Goal: Book appointment/travel/reservation

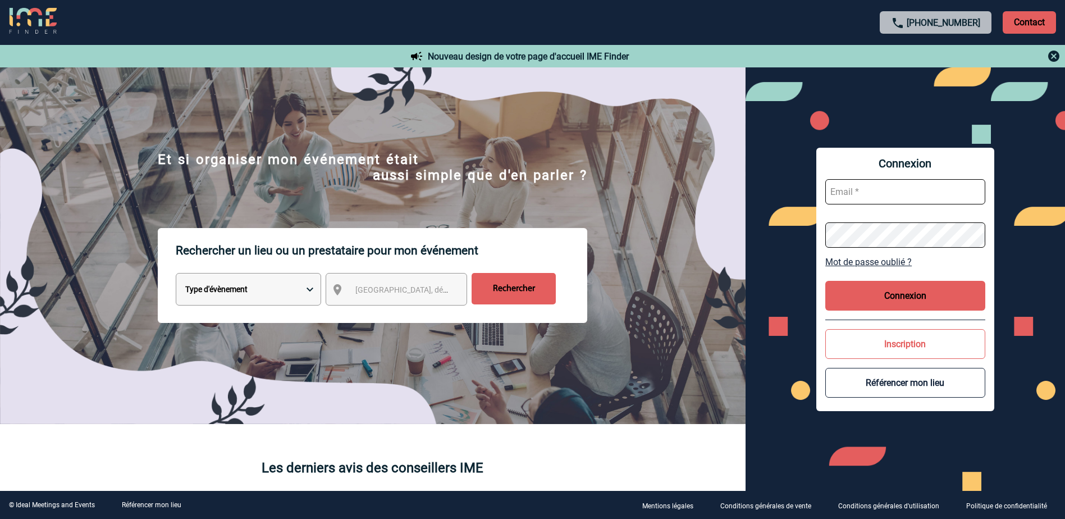
click at [266, 288] on select "Type d'évènement Séminaire avec nuitée Réunion Repas de groupe Team Building & …" at bounding box center [248, 289] width 145 height 33
select select "2"
click at [176, 275] on select "Type d'évènement Séminaire avec nuitée Réunion Repas de groupe Team Building & …" at bounding box center [248, 289] width 145 height 33
click at [421, 290] on span "Ville, département, région..." at bounding box center [433, 289] width 156 height 9
type input "ile de fr"
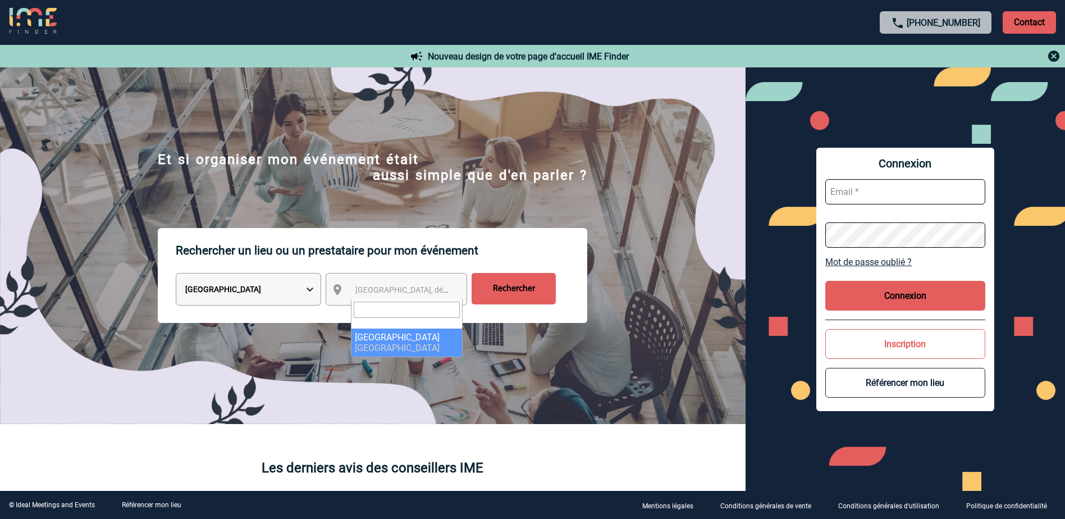
select select "2"
click at [488, 291] on input "Rechercher" at bounding box center [514, 288] width 84 height 31
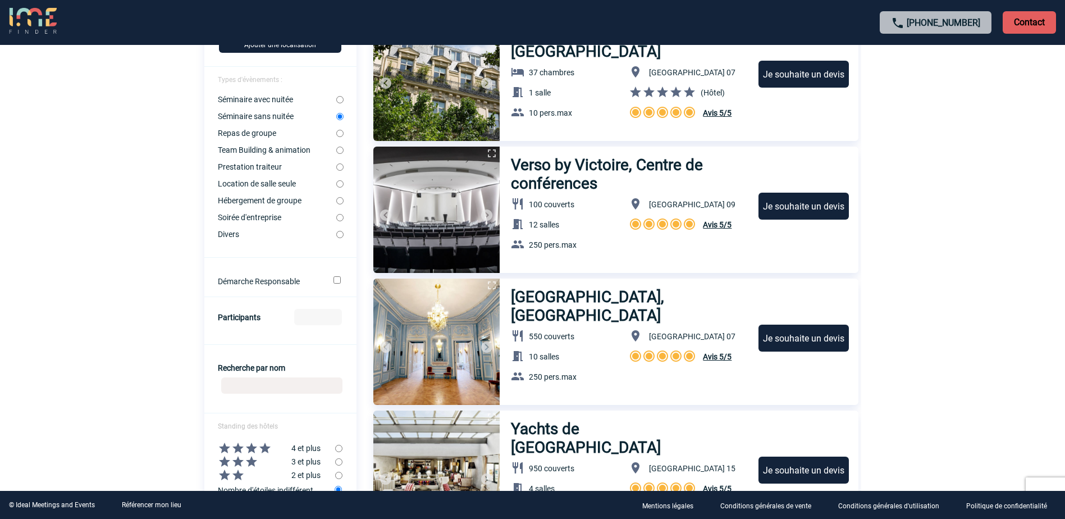
scroll to position [168, 0]
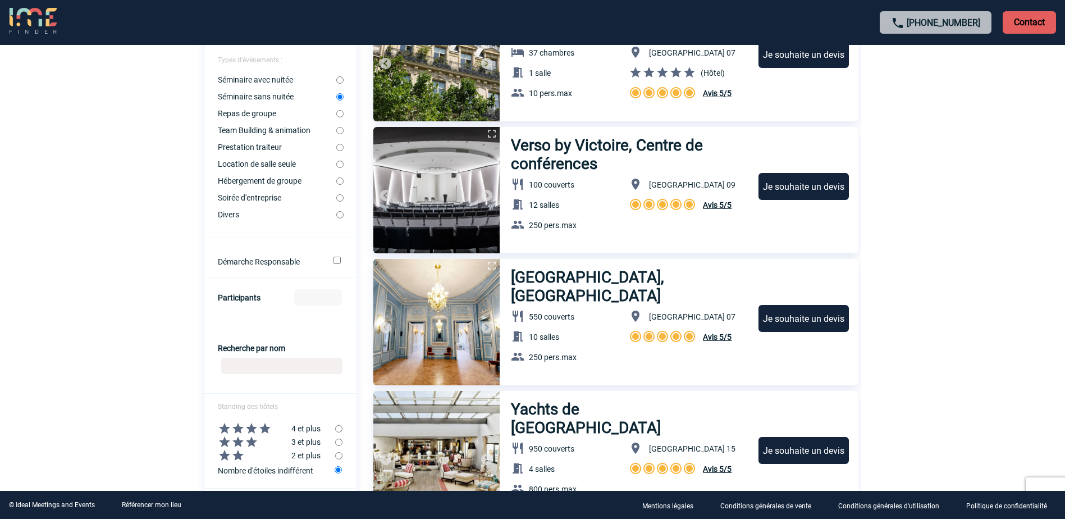
drag, startPoint x: 285, startPoint y: 286, endPoint x: 280, endPoint y: 296, distance: 11.3
click at [285, 289] on form "Localisation Ile de France Ajouter une localisation Types d'évènements : Sémina…" at bounding box center [280, 311] width 152 height 674
click at [280, 296] on form "Localisation Ile de France Ajouter une localisation Types d'évènements : Sémina…" at bounding box center [280, 311] width 152 height 674
click at [337, 302] on input "-1" at bounding box center [318, 297] width 48 height 16
click at [332, 293] on div at bounding box center [532, 273] width 685 height 60
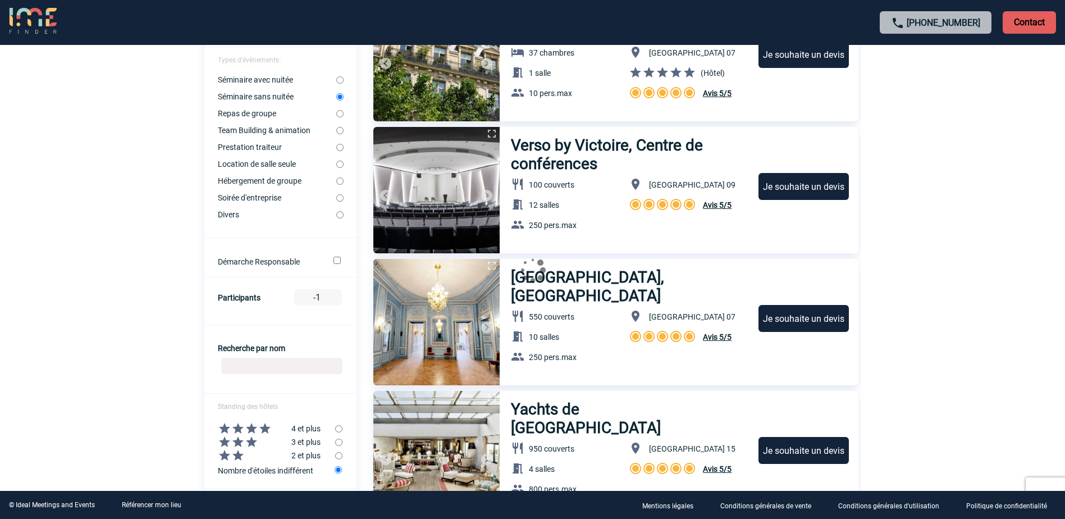
click at [335, 293] on div at bounding box center [532, 273] width 685 height 60
click at [336, 295] on div at bounding box center [532, 273] width 685 height 60
click at [337, 296] on div at bounding box center [532, 273] width 685 height 60
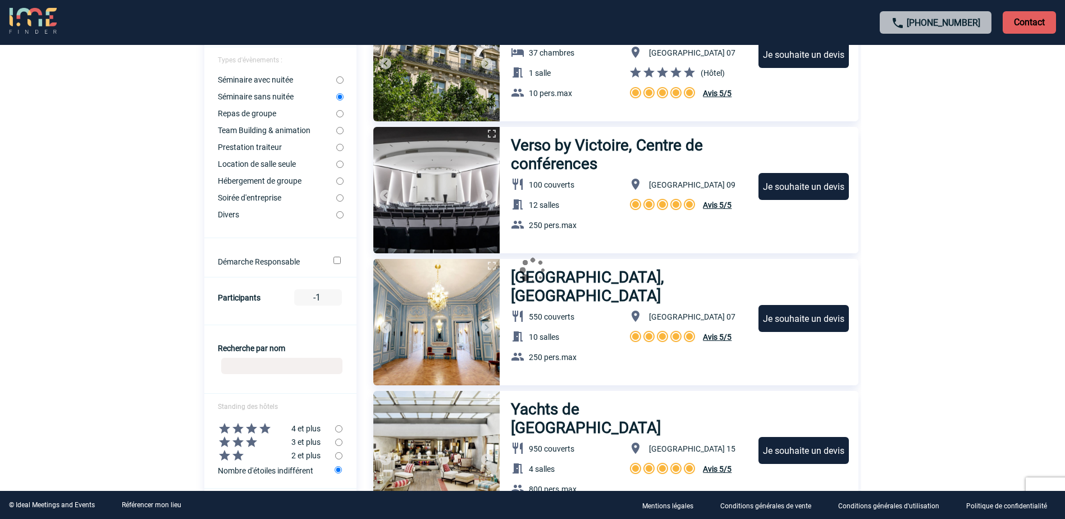
drag, startPoint x: 337, startPoint y: 296, endPoint x: 318, endPoint y: 300, distance: 18.9
click at [318, 300] on div at bounding box center [532, 273] width 685 height 60
click at [318, 298] on div at bounding box center [532, 273] width 685 height 60
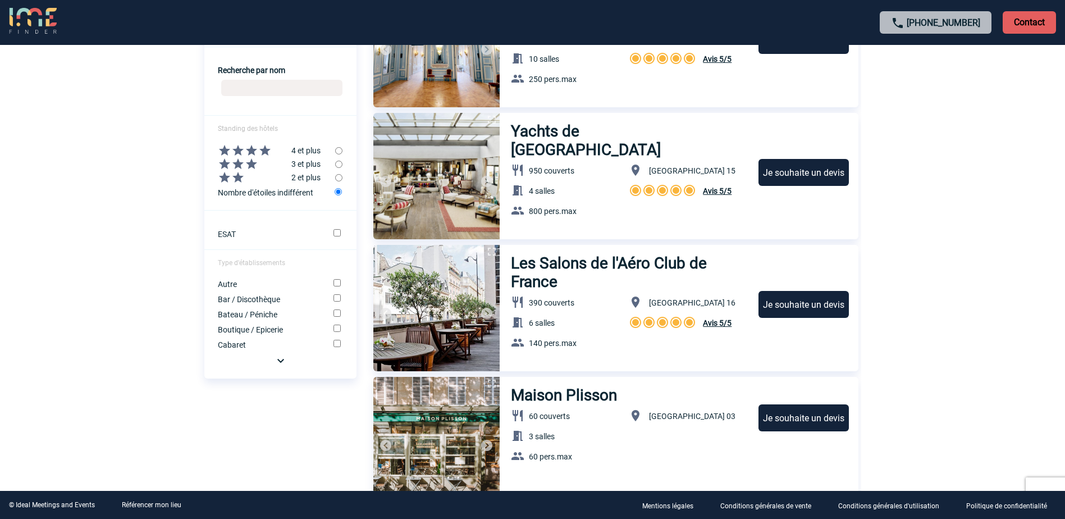
scroll to position [449, 0]
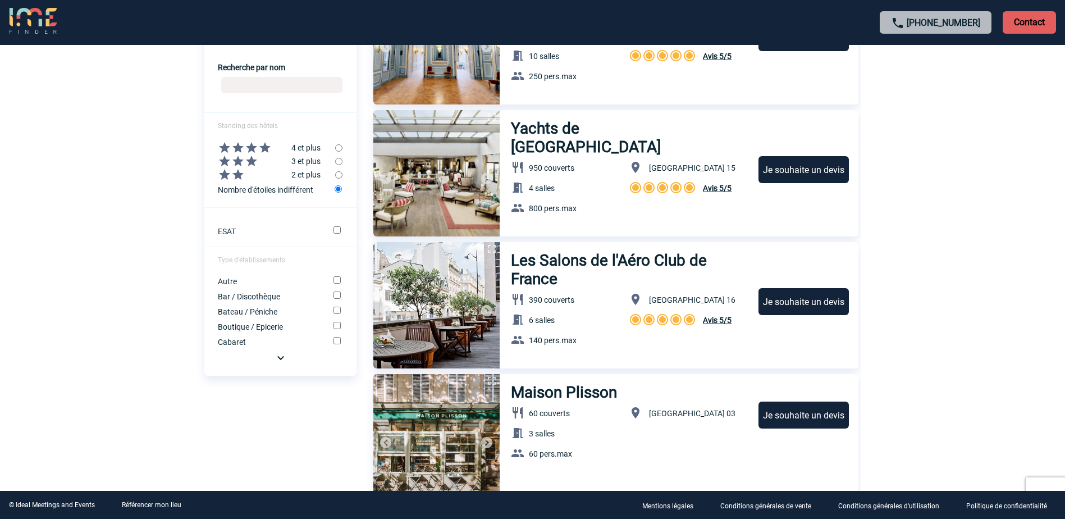
click at [279, 357] on img at bounding box center [280, 357] width 13 height 13
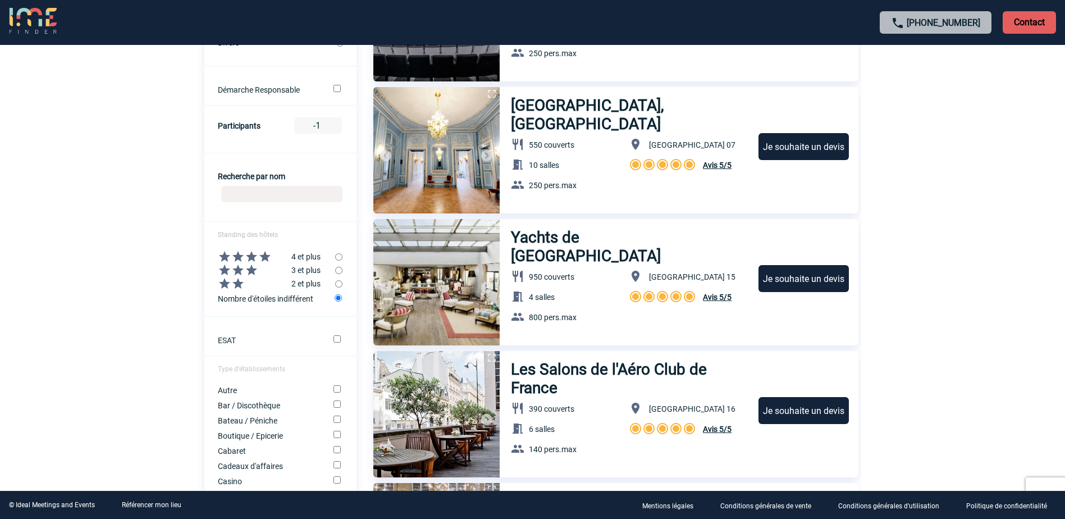
scroll to position [337, 0]
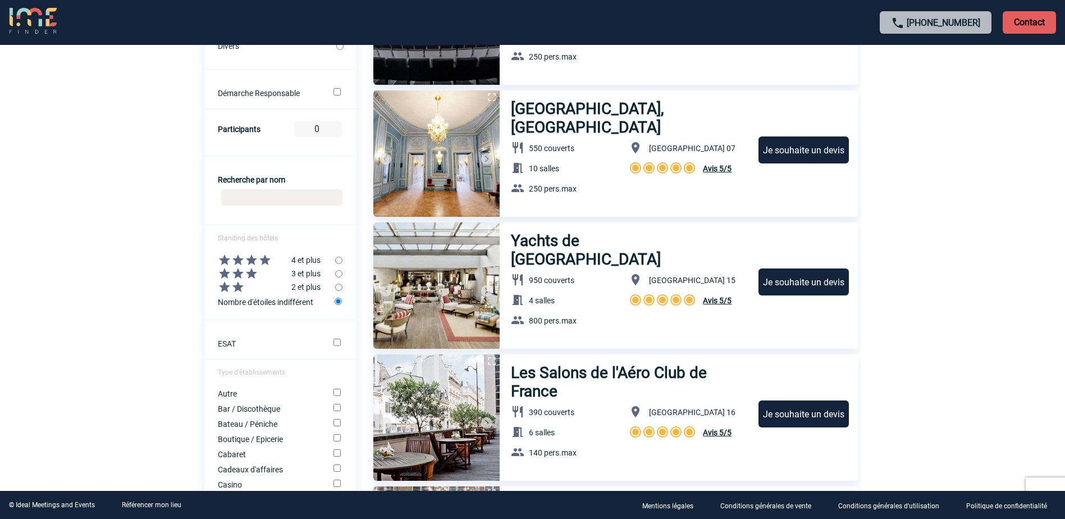
click at [336, 126] on input "0" at bounding box center [318, 129] width 48 height 16
click at [336, 126] on input "1" at bounding box center [318, 129] width 48 height 16
click at [336, 126] on input "2" at bounding box center [318, 129] width 48 height 16
click at [336, 126] on input "3" at bounding box center [318, 129] width 48 height 16
click at [336, 126] on input "4" at bounding box center [318, 129] width 48 height 16
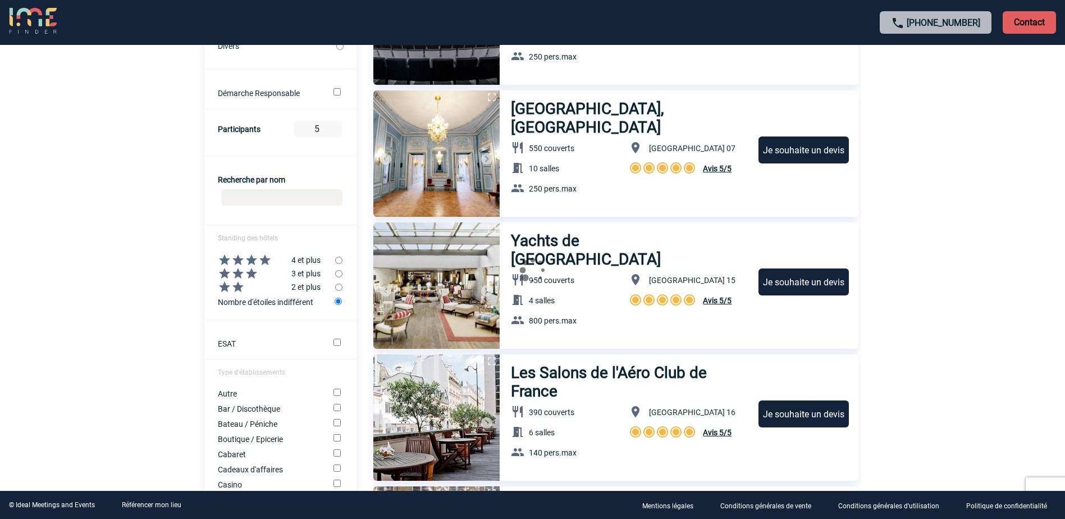
click at [336, 126] on input "5" at bounding box center [318, 129] width 48 height 16
click at [336, 126] on input "6" at bounding box center [318, 129] width 48 height 16
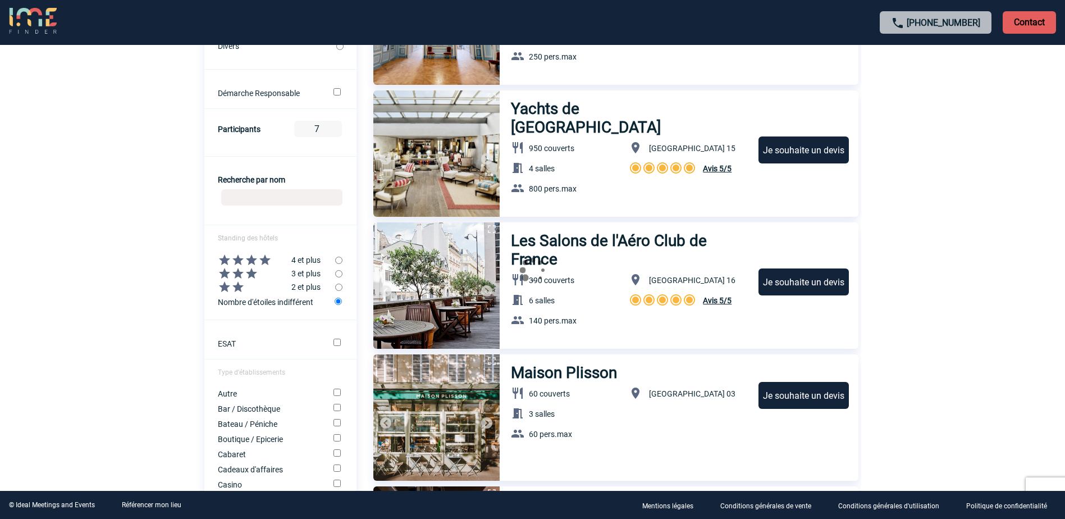
click at [336, 125] on input "7" at bounding box center [318, 129] width 48 height 16
click at [336, 124] on input "18" at bounding box center [318, 129] width 48 height 16
click at [336, 124] on input "19" at bounding box center [318, 129] width 48 height 16
click at [337, 124] on input "20" at bounding box center [318, 129] width 48 height 16
click at [337, 124] on input "21" at bounding box center [318, 129] width 48 height 16
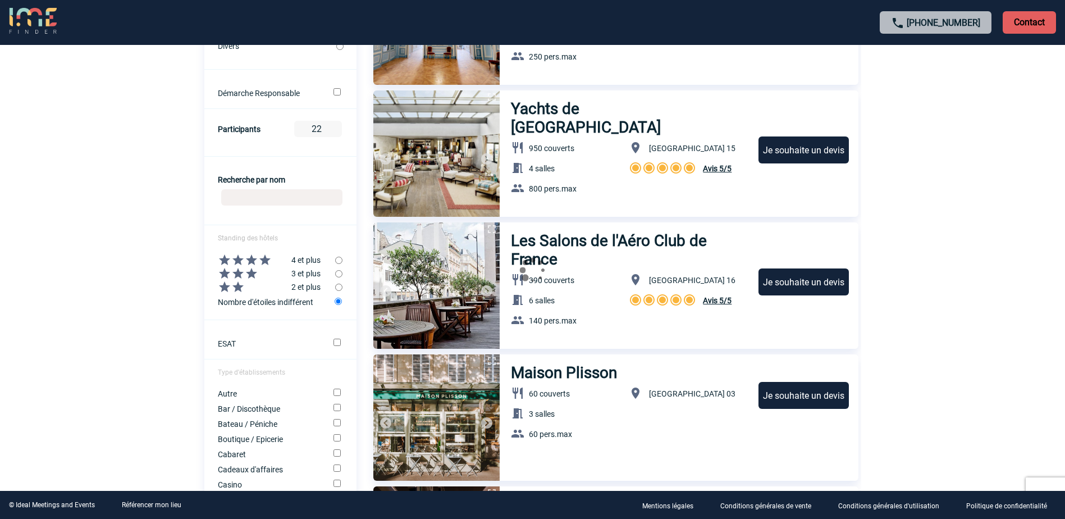
click at [337, 124] on input "22" at bounding box center [318, 129] width 48 height 16
click at [337, 124] on input "23" at bounding box center [318, 129] width 48 height 16
click at [337, 124] on input "24" at bounding box center [318, 129] width 48 height 16
type input "25"
click at [337, 124] on input "25" at bounding box center [318, 129] width 48 height 16
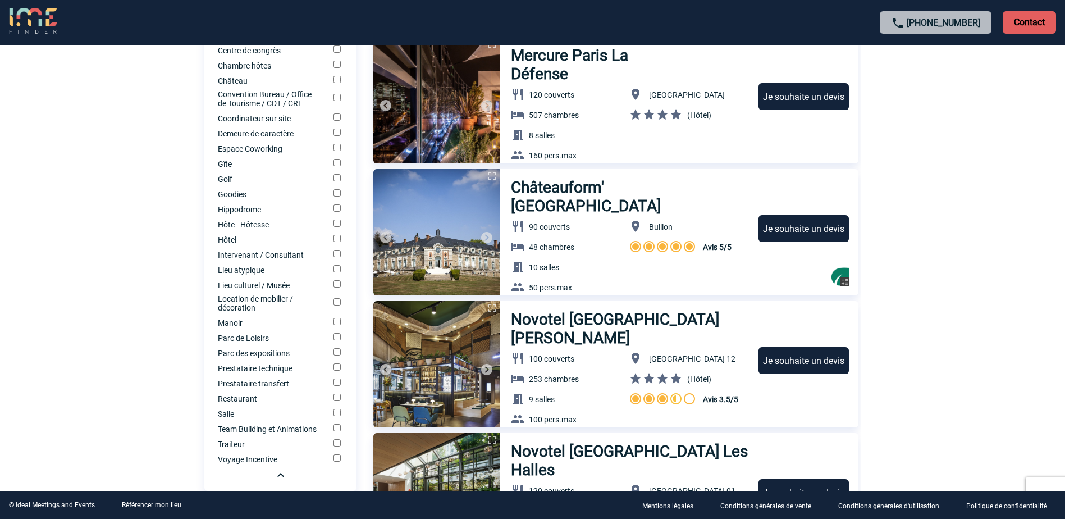
scroll to position [730, 0]
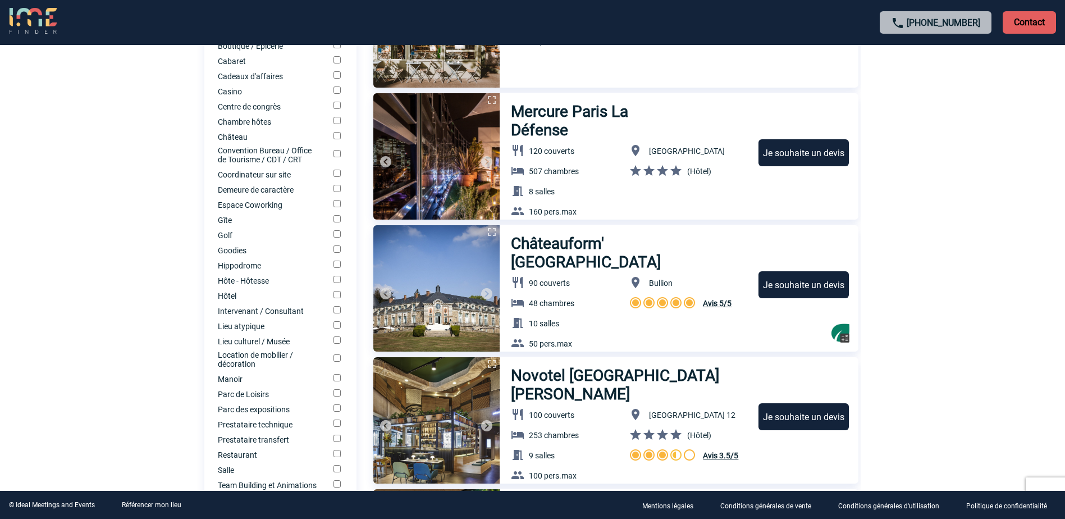
click at [336, 328] on input "Lieu atypique" at bounding box center [337, 324] width 7 height 7
checkbox input "true"
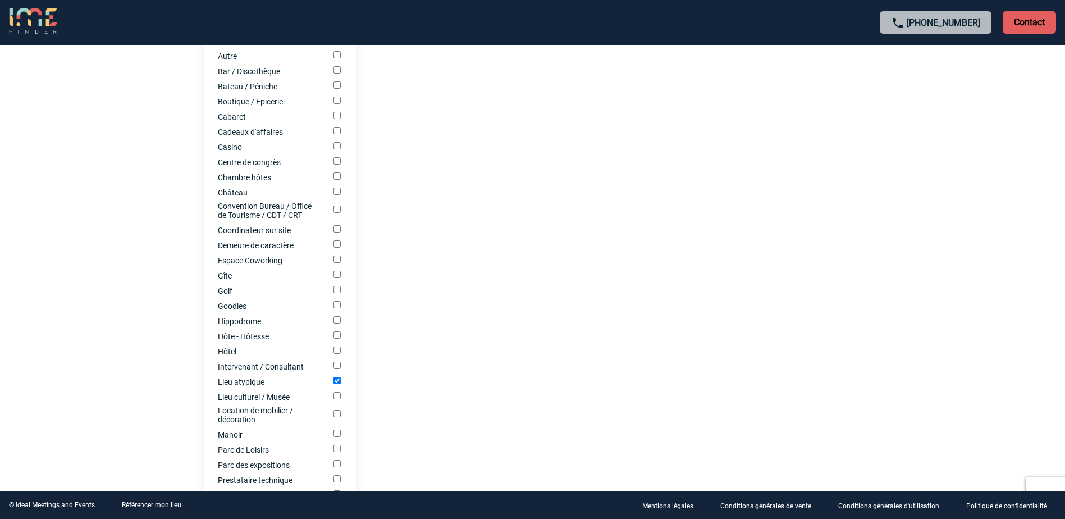
scroll to position [674, 0]
click at [336, 281] on div "Gîte" at bounding box center [280, 275] width 152 height 11
click at [338, 278] on input "Gîte" at bounding box center [337, 274] width 7 height 7
checkbox input "true"
click at [336, 249] on div at bounding box center [532, 273] width 685 height 60
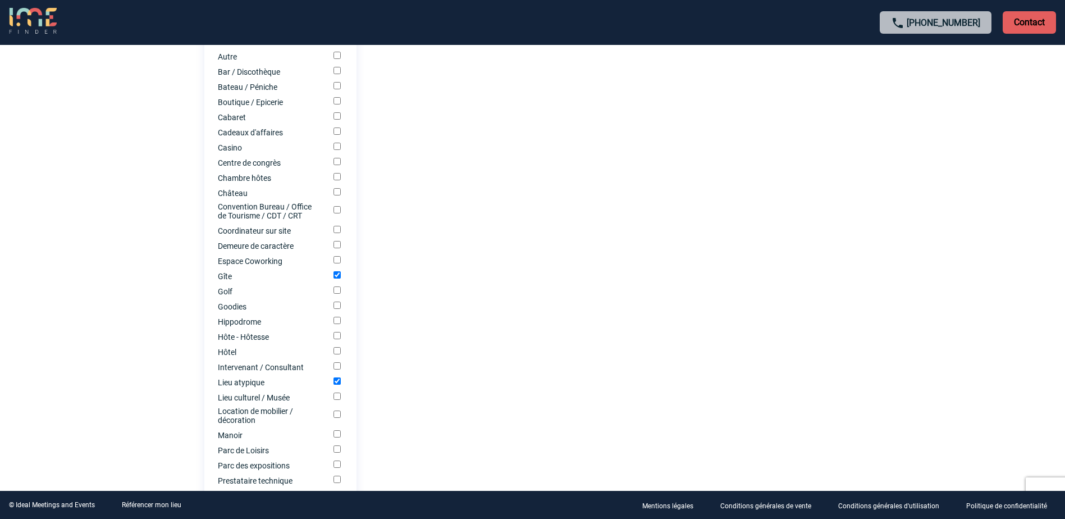
click at [339, 247] on input "Demeure de caractère" at bounding box center [337, 244] width 7 height 7
checkbox input "true"
click at [338, 233] on input "Coordinateur sur site" at bounding box center [337, 229] width 7 height 7
checkbox input "true"
click at [338, 278] on input "Gîte" at bounding box center [337, 274] width 7 height 7
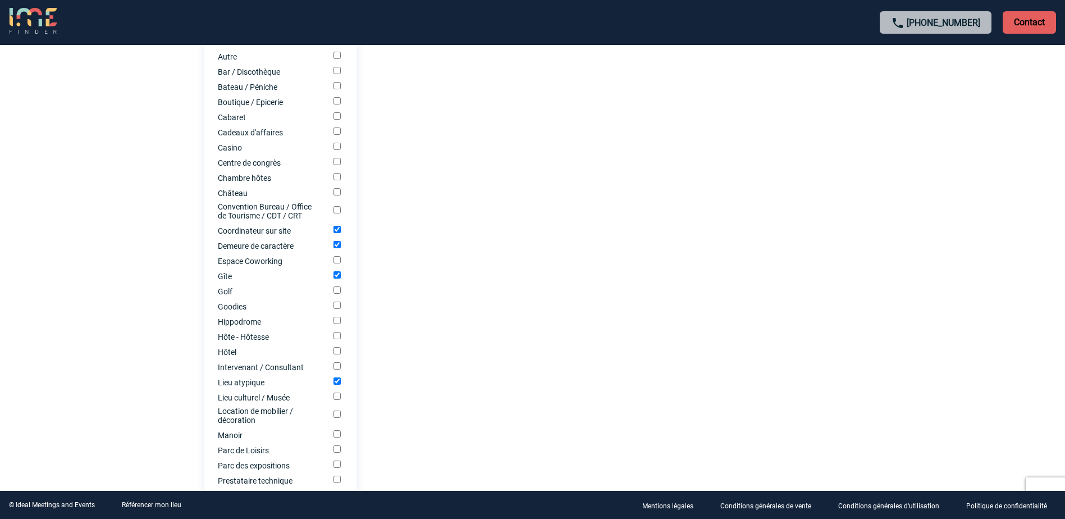
checkbox input "false"
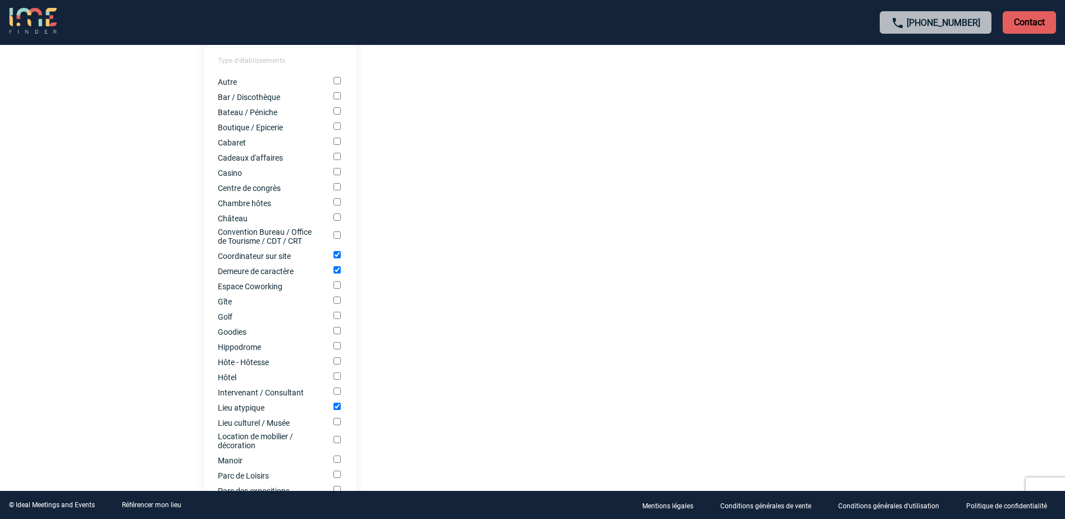
scroll to position [786, 0]
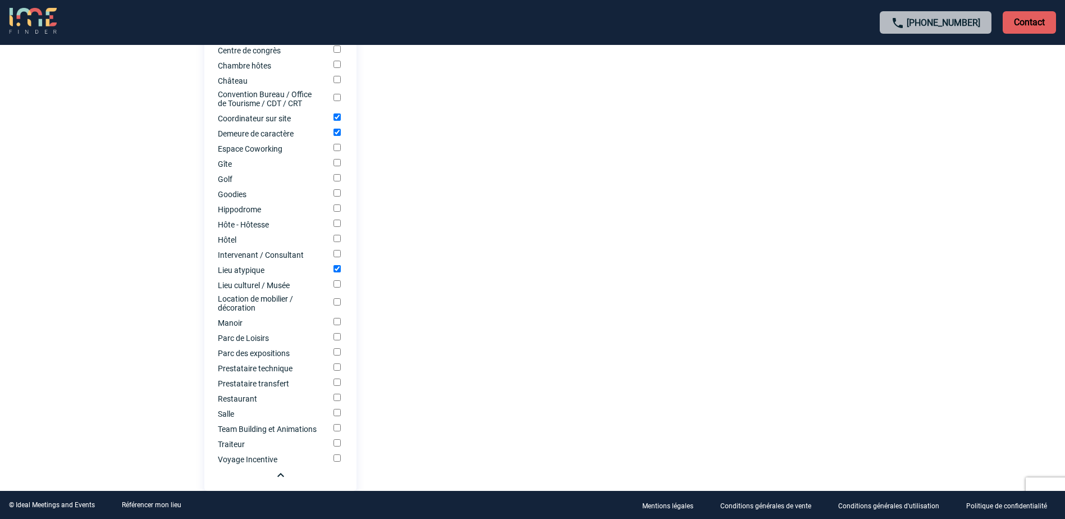
click at [337, 272] on input "Lieu atypique" at bounding box center [337, 268] width 7 height 7
checkbox input "false"
click at [337, 135] on input "Demeure de caractère" at bounding box center [337, 132] width 7 height 7
checkbox input "false"
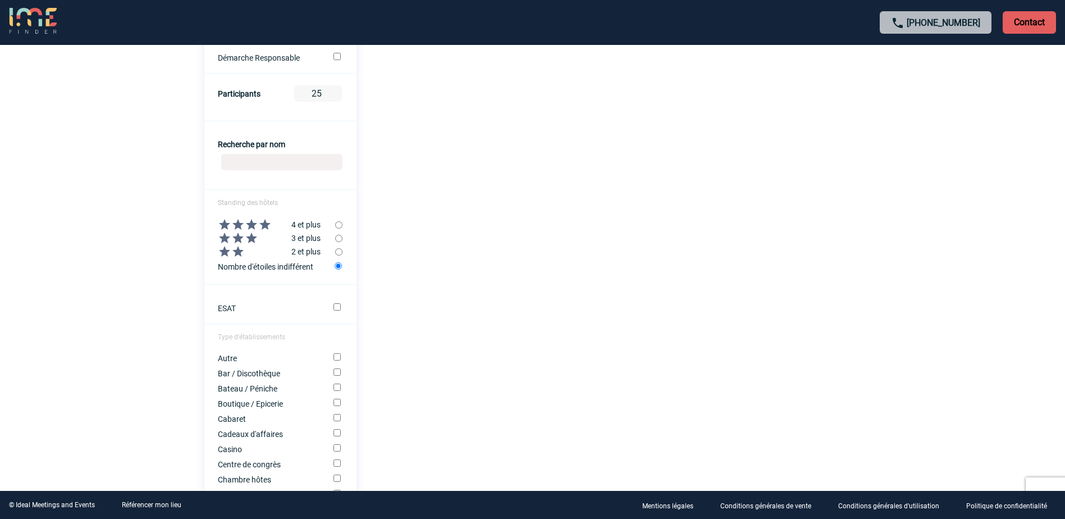
scroll to position [449, 0]
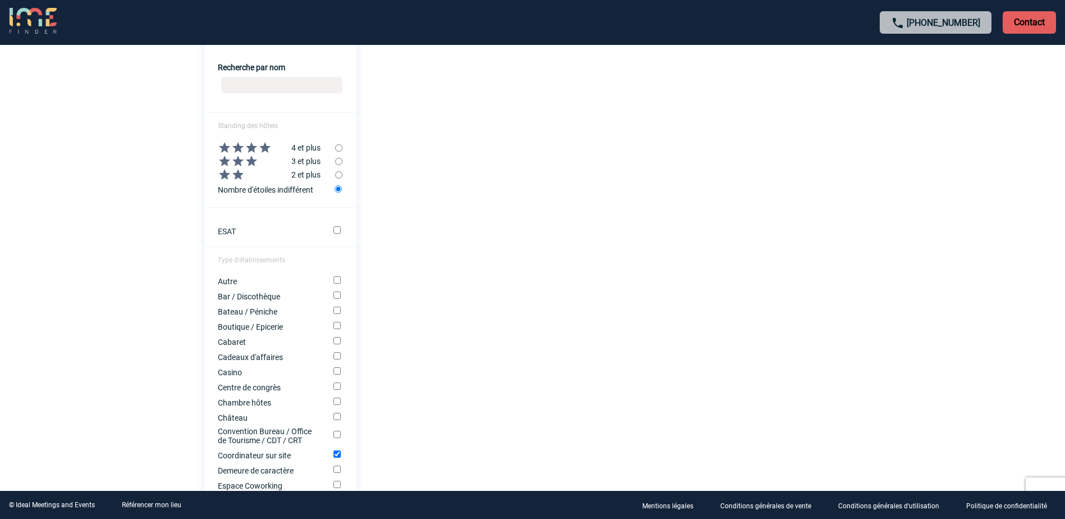
click at [338, 458] on input "Coordinateur sur site" at bounding box center [337, 453] width 7 height 7
checkbox input "false"
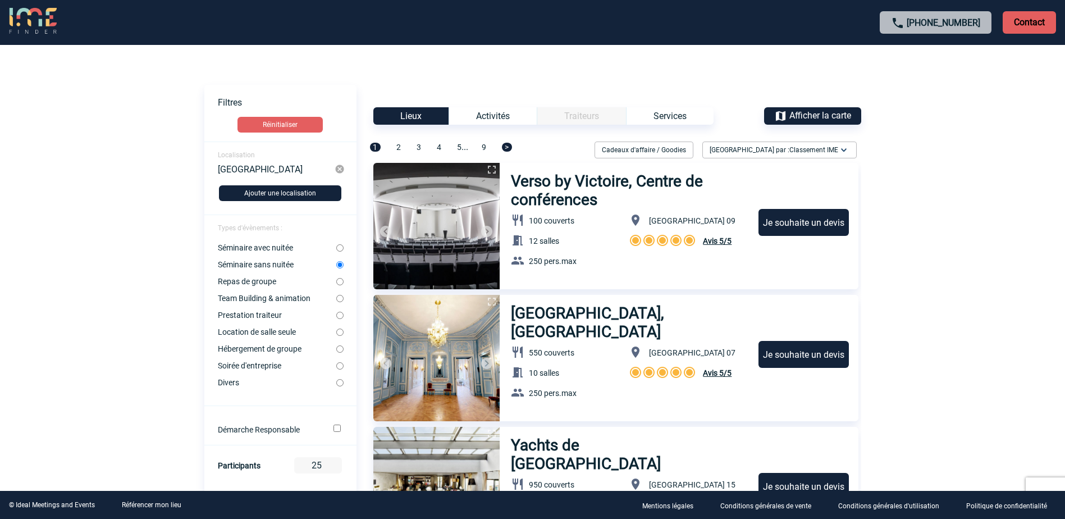
scroll to position [0, 0]
click at [801, 117] on span "Afficher la carte" at bounding box center [820, 116] width 62 height 11
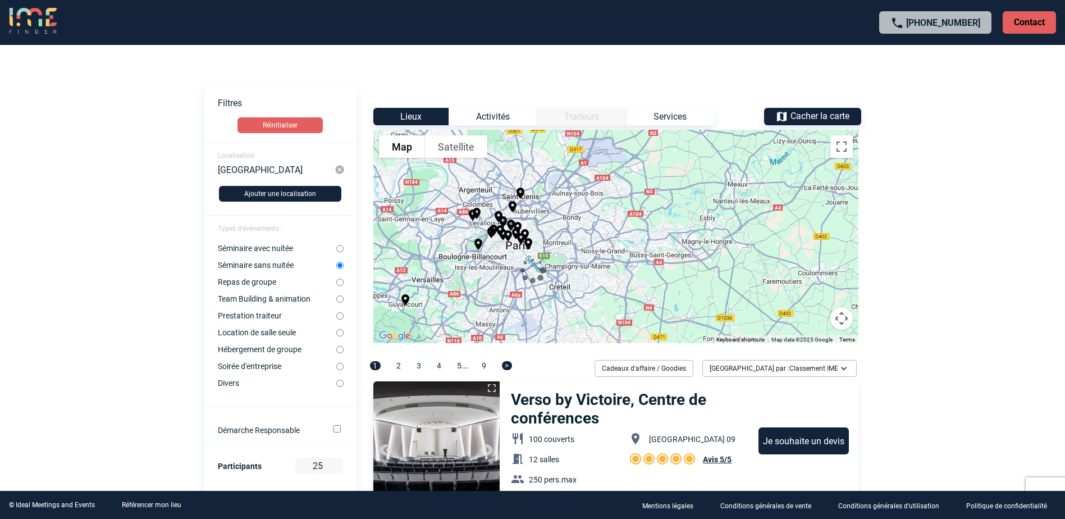
drag, startPoint x: 434, startPoint y: 248, endPoint x: 542, endPoint y: 246, distance: 108.4
click at [542, 246] on div at bounding box center [532, 273] width 685 height 60
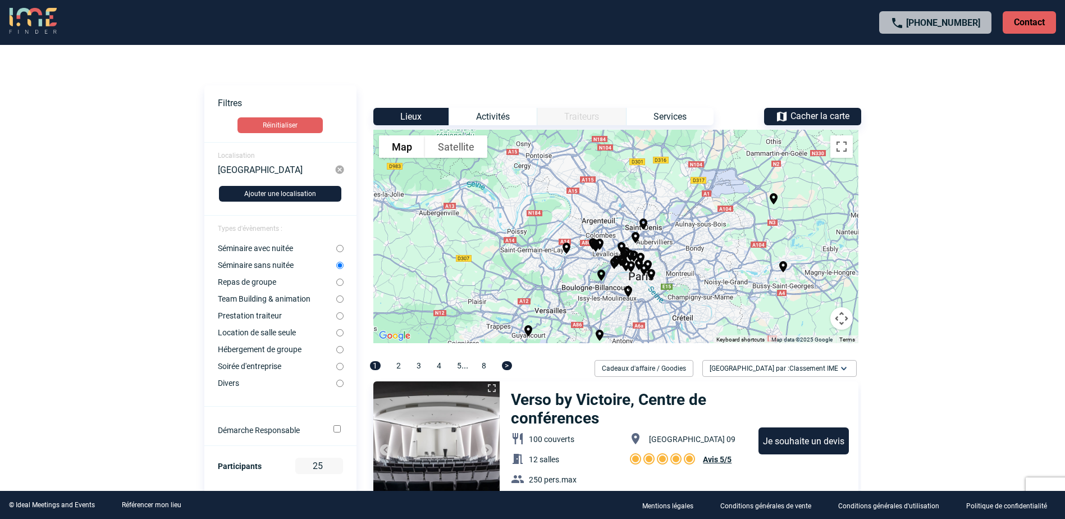
drag, startPoint x: 454, startPoint y: 213, endPoint x: 578, endPoint y: 244, distance: 127.9
click at [578, 244] on div "To activate drag with keyboard, press Alt + Enter. Once in keyboard drag state,…" at bounding box center [615, 236] width 485 height 213
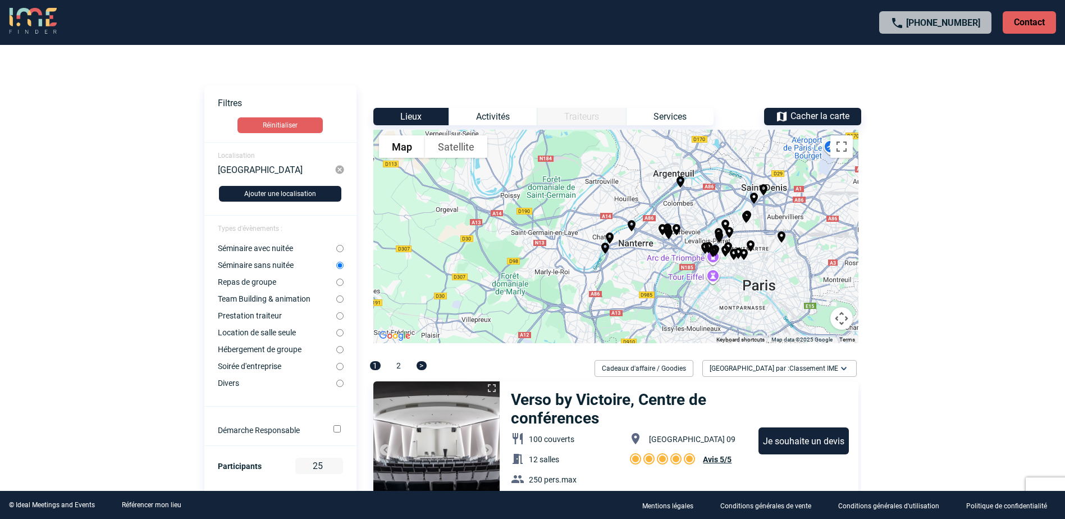
drag, startPoint x: 553, startPoint y: 202, endPoint x: 581, endPoint y: 125, distance: 82.6
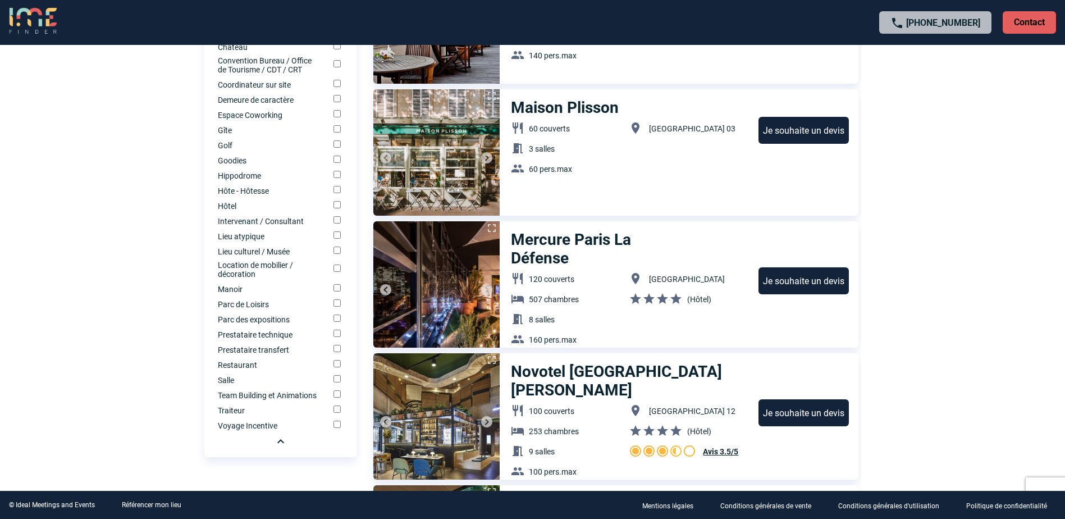
scroll to position [842, 0]
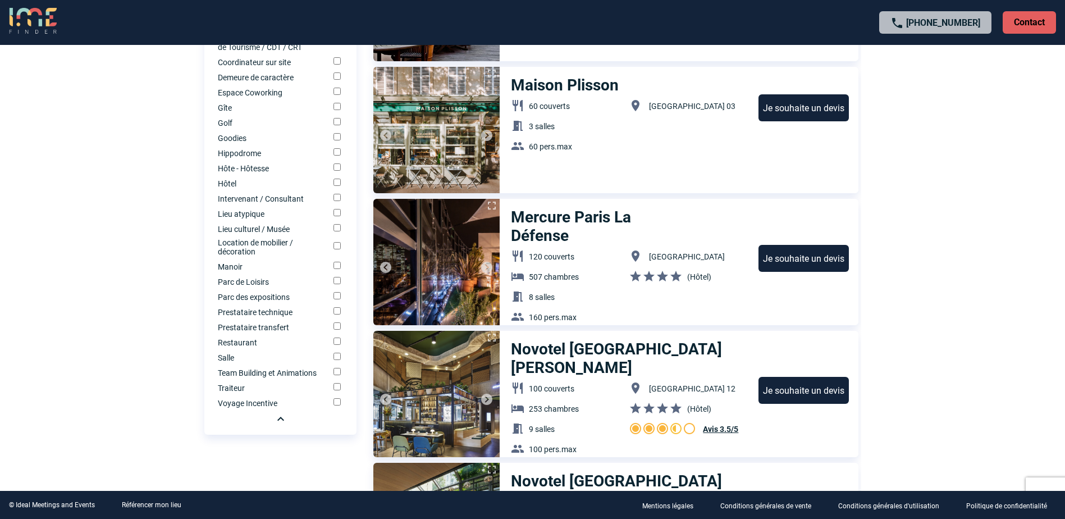
click at [337, 390] on input "Traiteur" at bounding box center [337, 386] width 7 height 7
checkbox input "true"
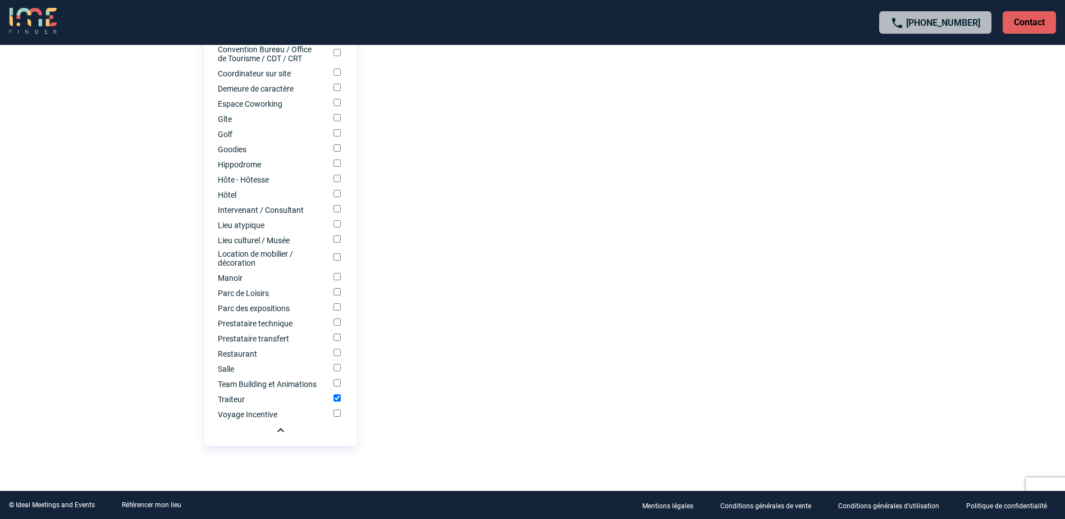
click at [340, 277] on input "Manoir" at bounding box center [337, 276] width 7 height 7
checkbox input "true"
click at [338, 253] on input "Location de mobilier / décoration" at bounding box center [337, 256] width 7 height 7
checkbox input "true"
click at [335, 222] on input "Lieu atypique" at bounding box center [337, 223] width 7 height 7
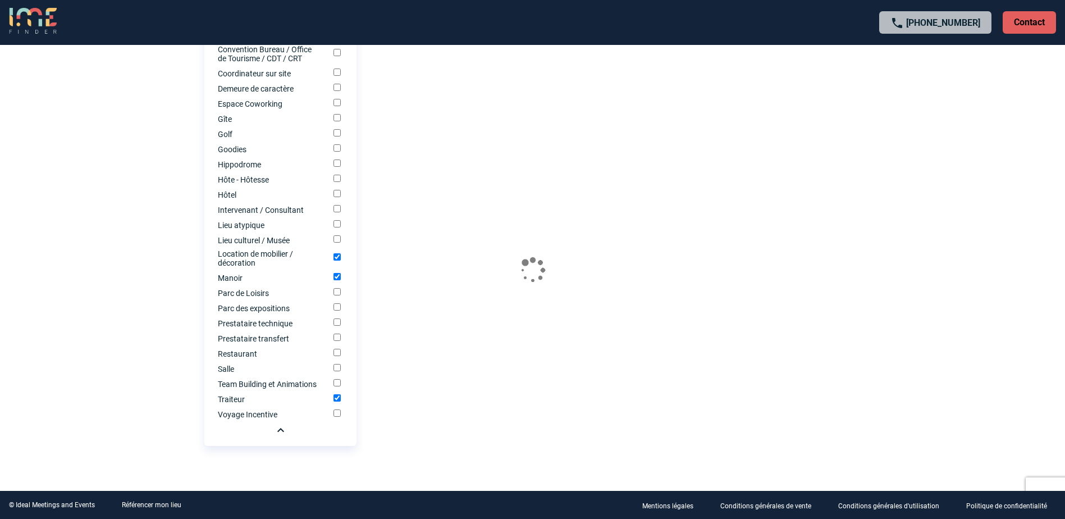
checkbox input "true"
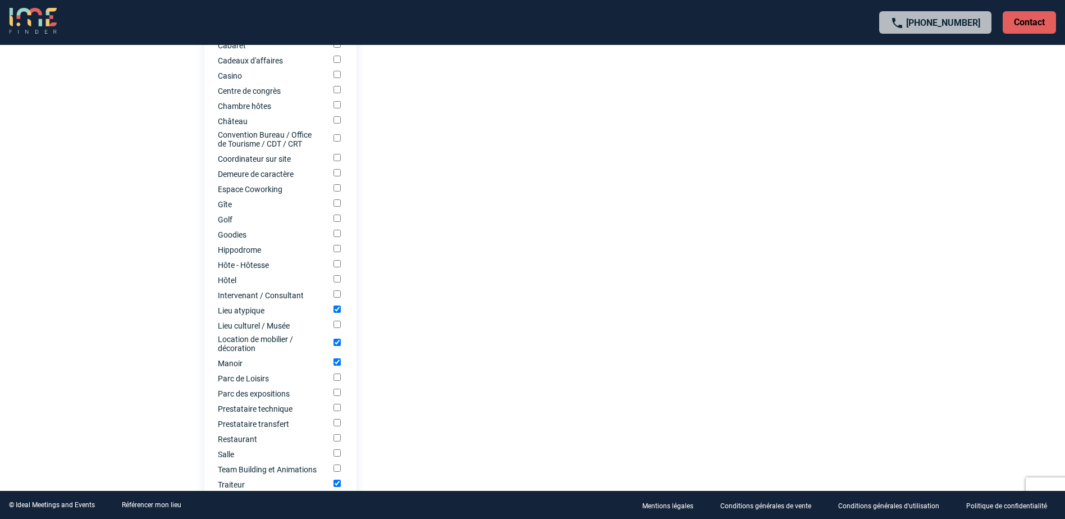
scroll to position [726, 0]
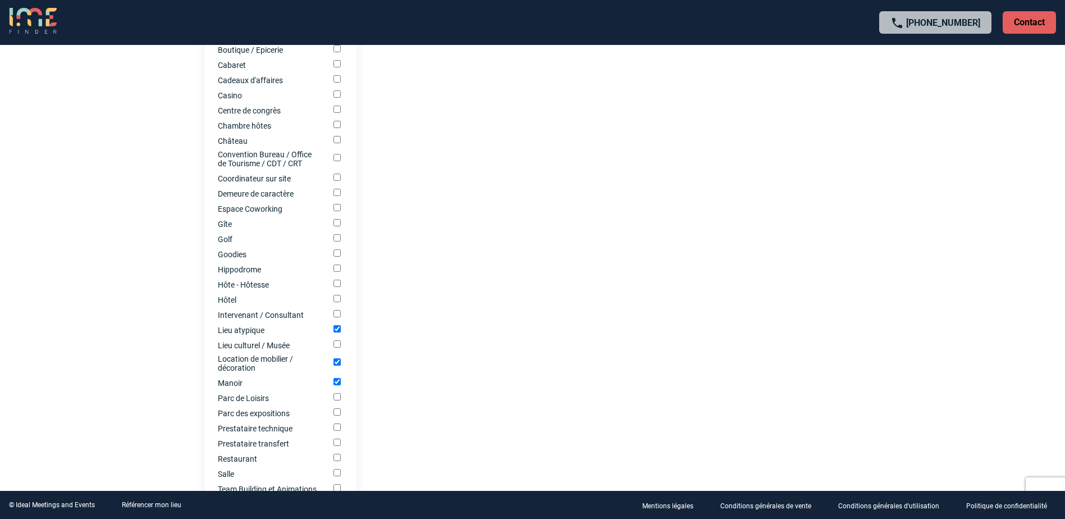
click at [338, 302] on input "Hôtel" at bounding box center [337, 298] width 7 height 7
checkbox input "true"
click at [336, 196] on input "Demeure de caractère" at bounding box center [337, 192] width 7 height 7
checkbox input "true"
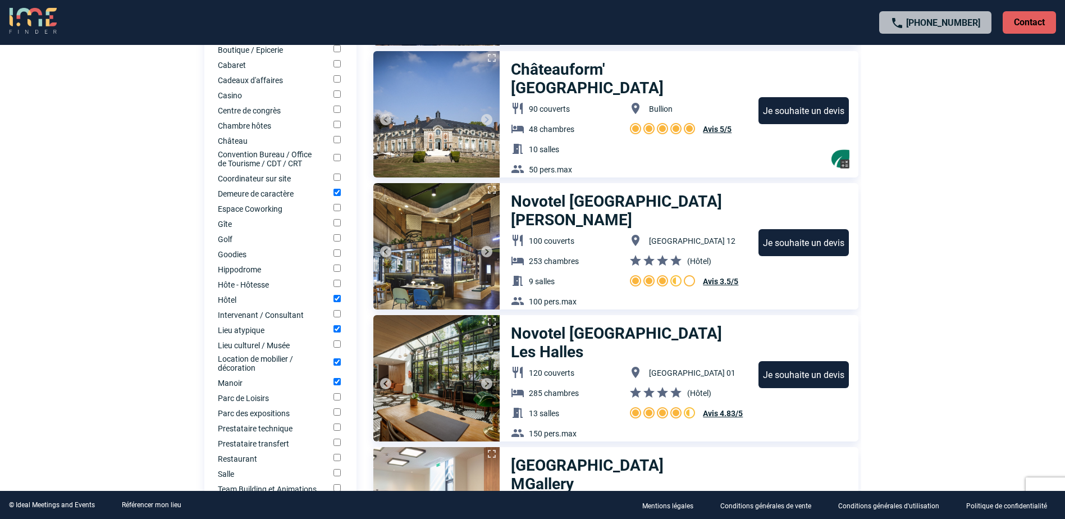
click at [337, 211] on input "Espace Coworking" at bounding box center [337, 207] width 7 height 7
checkbox input "true"
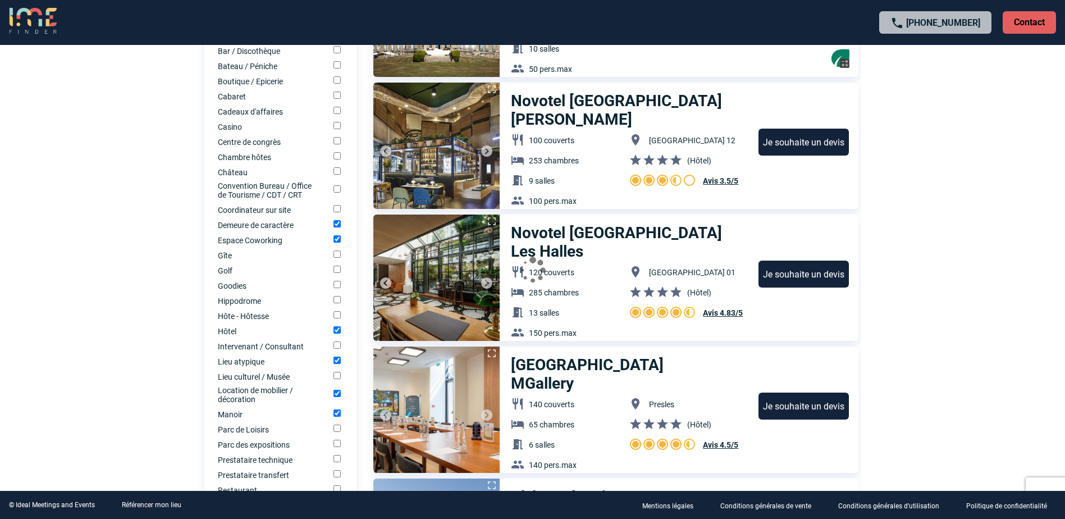
scroll to position [670, 0]
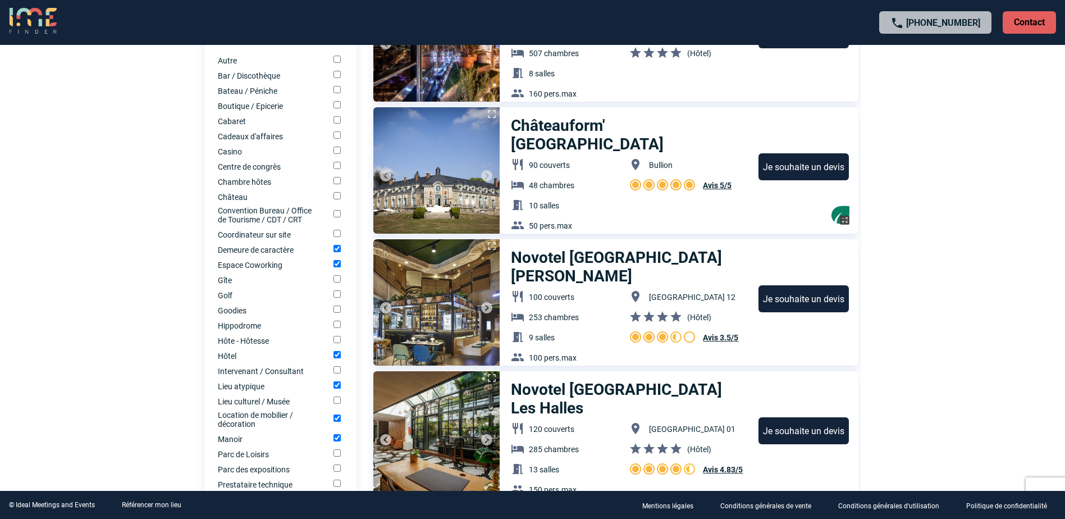
click at [338, 198] on input "Château" at bounding box center [337, 195] width 7 height 7
checkbox input "true"
click at [341, 182] on div "Chambre hôtes" at bounding box center [280, 181] width 152 height 11
click at [337, 182] on input "Chambre hôtes" at bounding box center [337, 180] width 7 height 7
checkbox input "true"
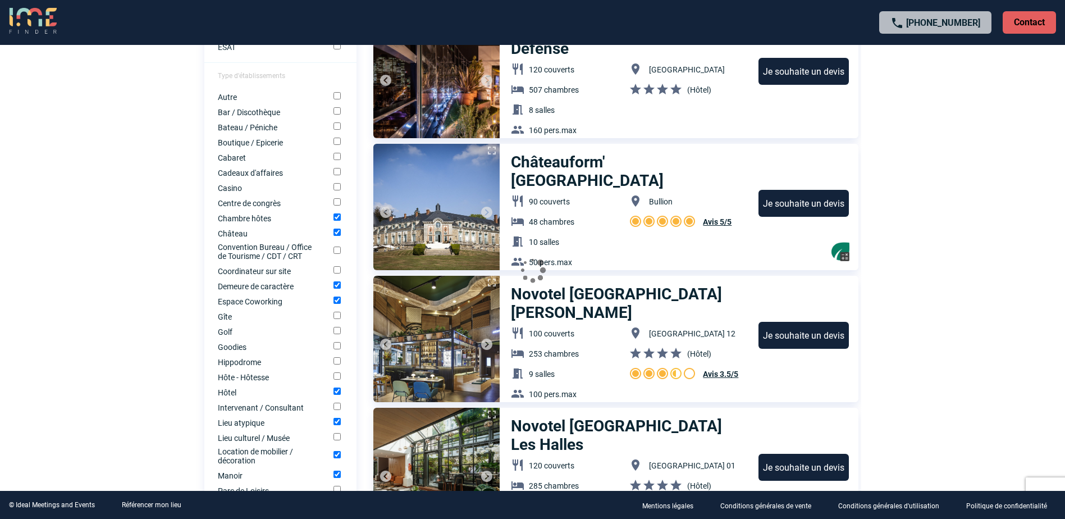
scroll to position [614, 0]
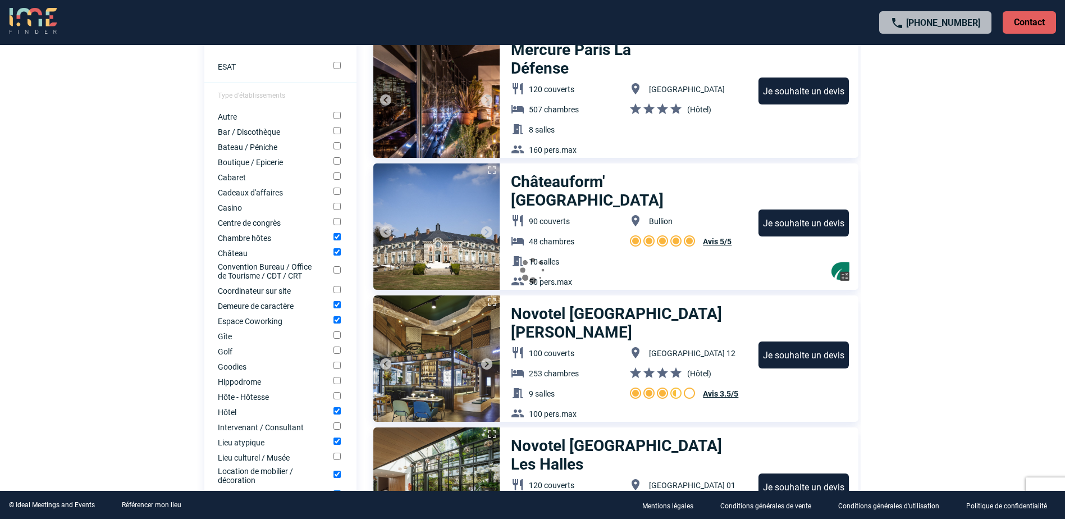
click at [334, 145] on input "Bateau / Péniche" at bounding box center [337, 145] width 7 height 7
checkbox input "true"
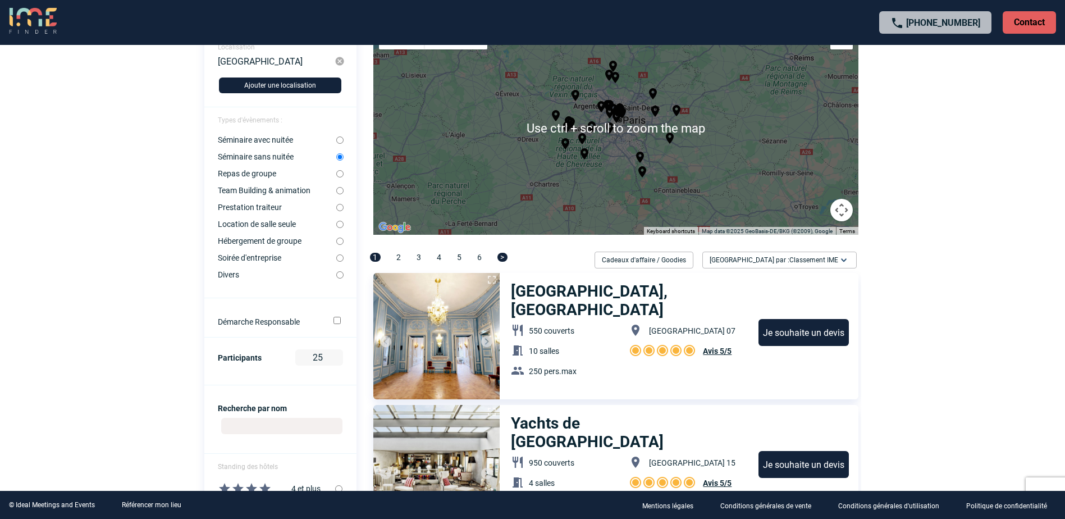
scroll to position [52, 0]
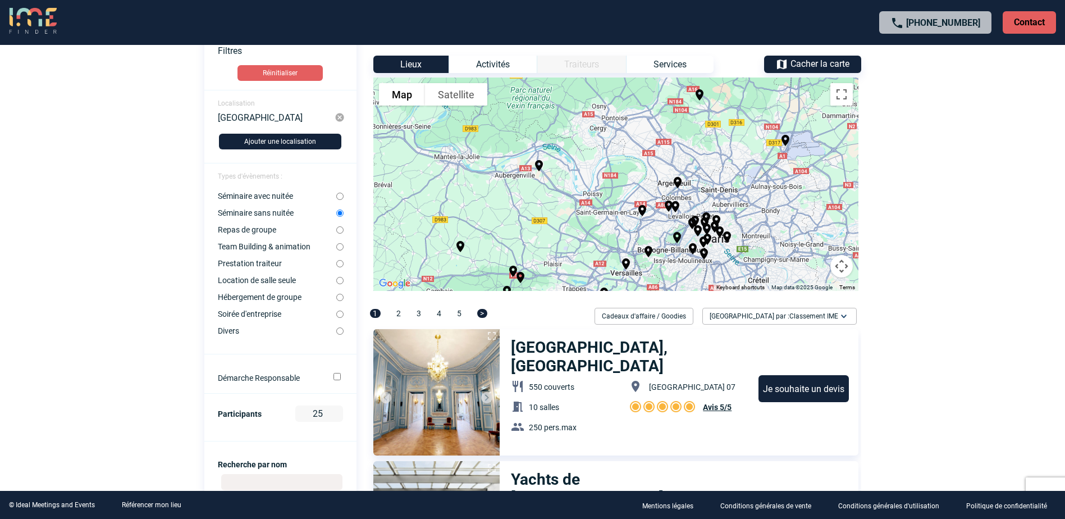
drag, startPoint x: 620, startPoint y: 131, endPoint x: 606, endPoint y: 154, distance: 27.7
click at [606, 154] on div "To activate drag with keyboard, press Alt + Enter. Once in keyboard drag state,…" at bounding box center [615, 183] width 485 height 213
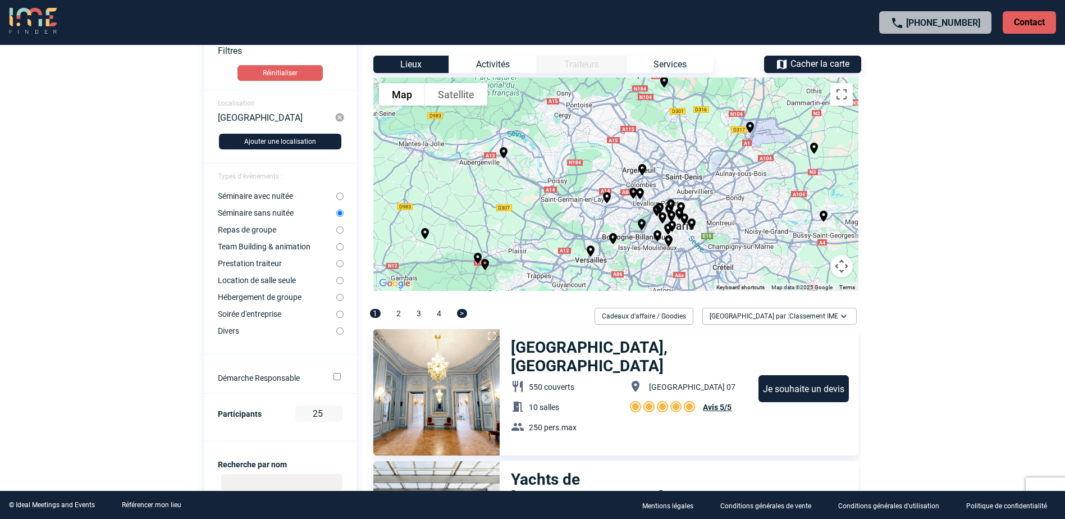
drag, startPoint x: 650, startPoint y: 281, endPoint x: 613, endPoint y: 265, distance: 39.7
click at [613, 265] on div "To activate drag with keyboard, press Alt + Enter. Once in keyboard drag state,…" at bounding box center [615, 183] width 485 height 213
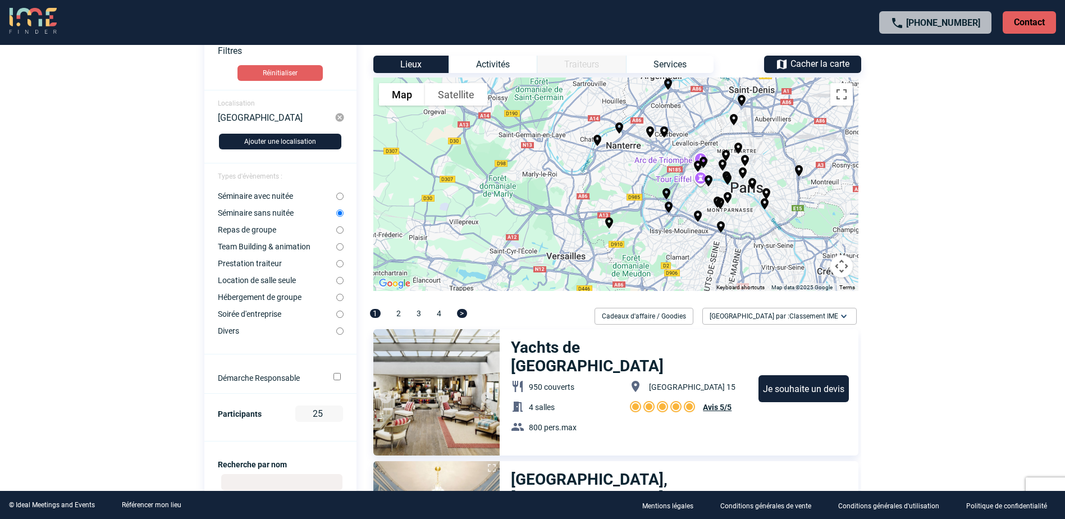
drag, startPoint x: 628, startPoint y: 218, endPoint x: 613, endPoint y: 175, distance: 46.5
click at [613, 175] on div "To activate drag with keyboard, press Alt + Enter. Once in keyboard drag state,…" at bounding box center [615, 183] width 485 height 213
click at [609, 224] on img "Les Etangs de Corot" at bounding box center [608, 222] width 13 height 13
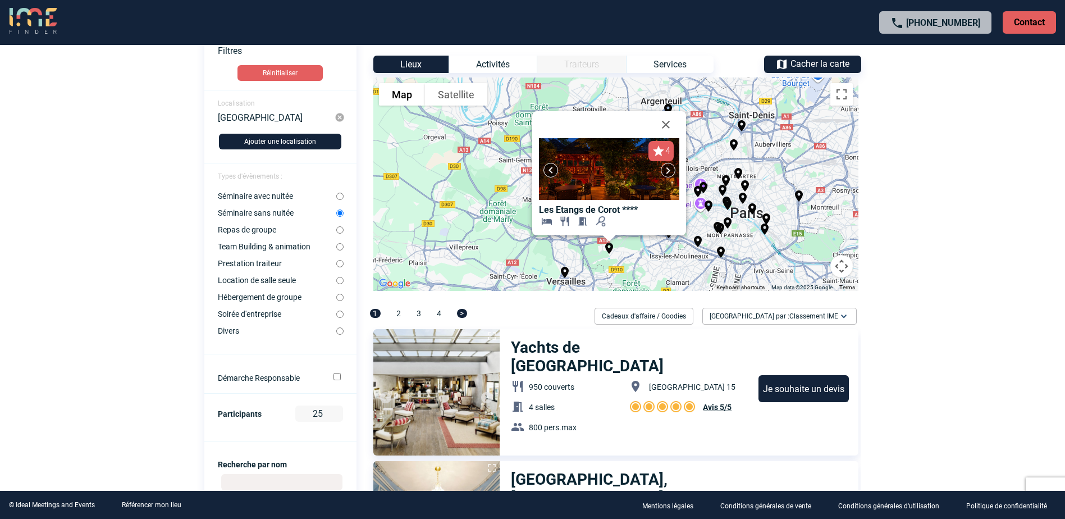
click at [663, 175] on img at bounding box center [667, 169] width 13 height 13
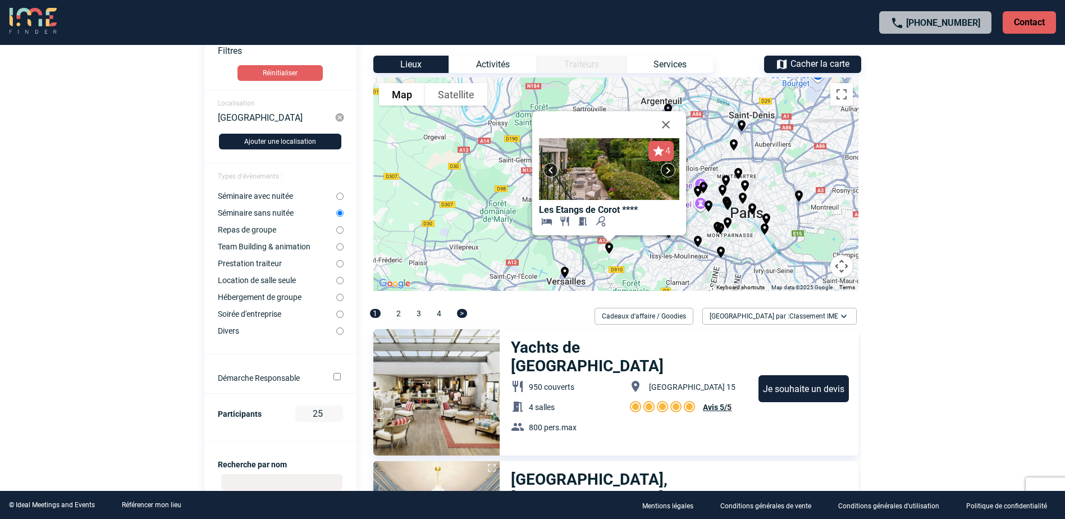
click at [663, 175] on img at bounding box center [667, 169] width 13 height 13
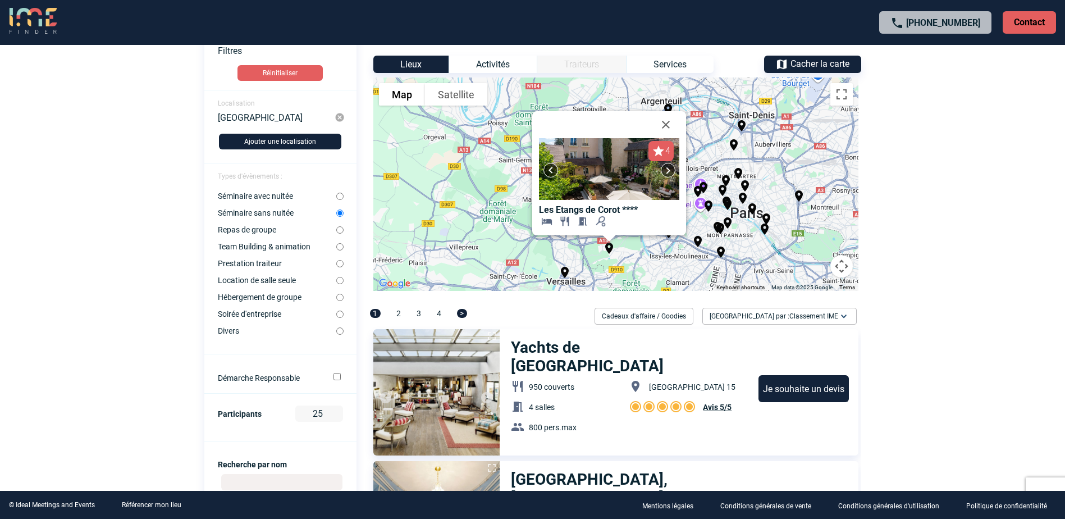
click at [663, 174] on img at bounding box center [667, 169] width 13 height 13
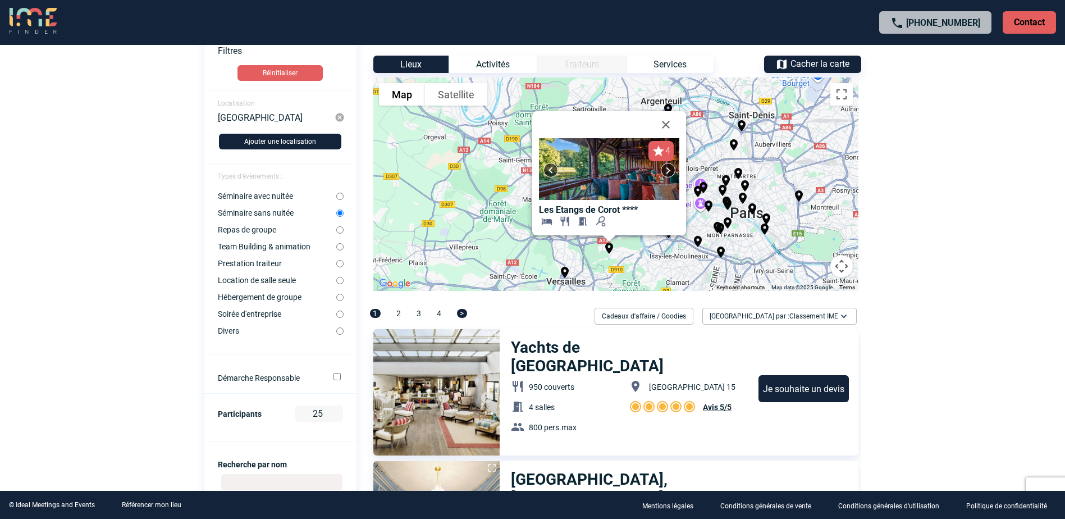
click at [663, 174] on img at bounding box center [667, 169] width 13 height 13
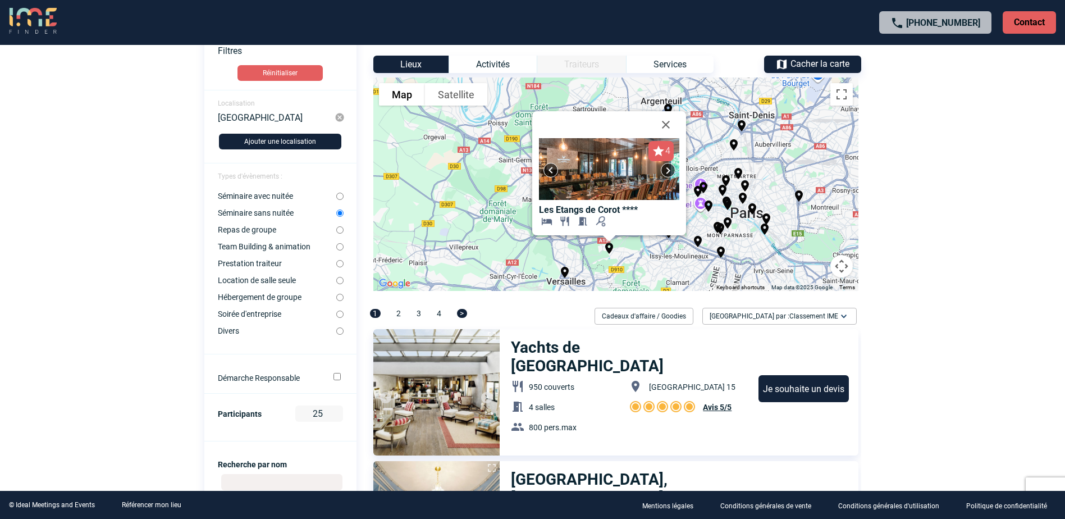
click at [663, 174] on img at bounding box center [667, 169] width 13 height 13
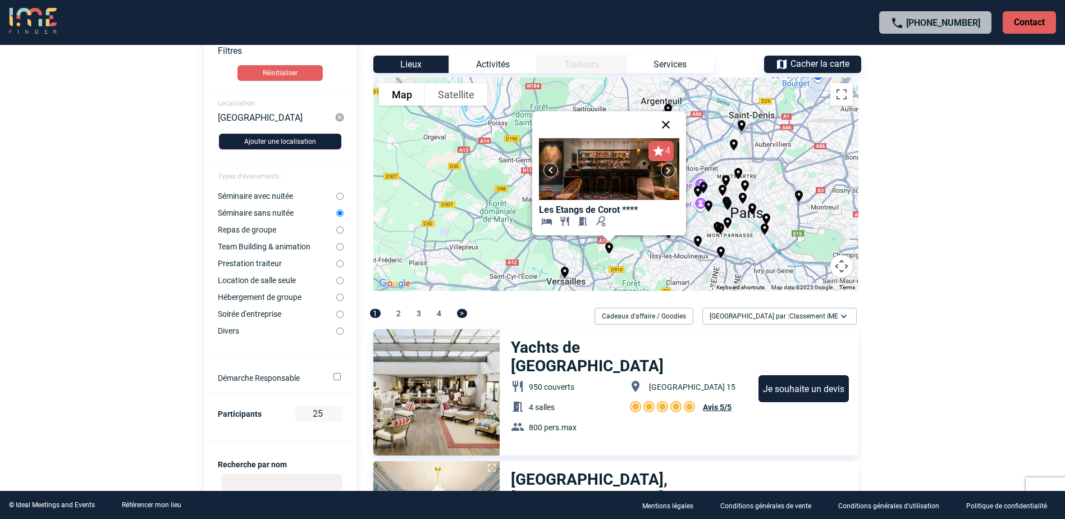
click at [672, 125] on button "Close" at bounding box center [665, 124] width 27 height 27
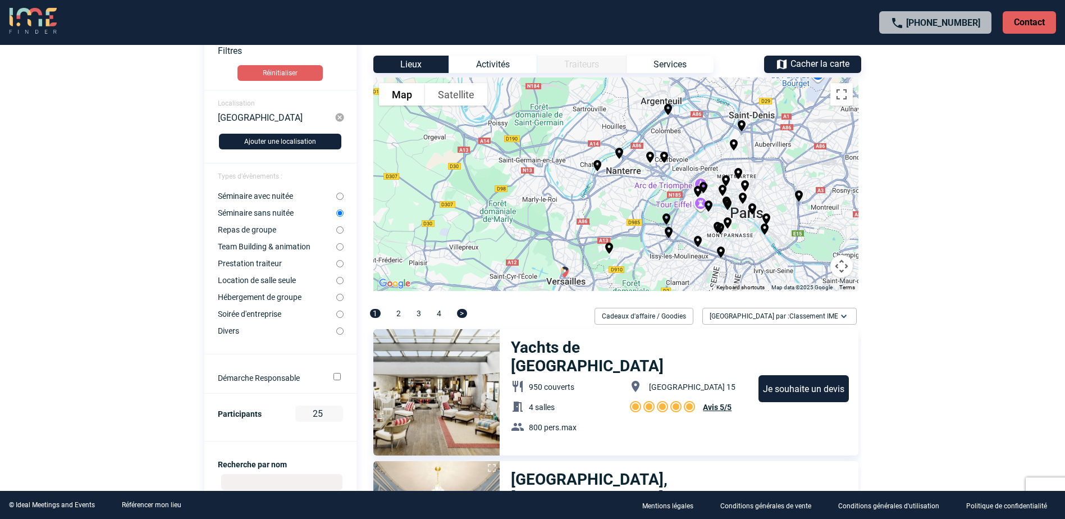
click at [566, 271] on img "Le Louis Versailles Château, MGallery" at bounding box center [564, 272] width 13 height 13
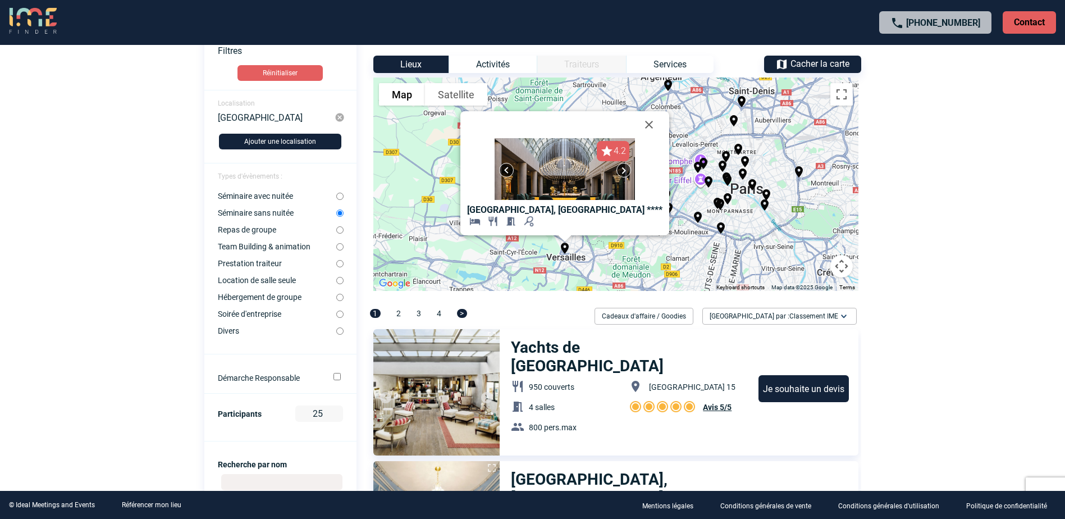
click at [618, 175] on img at bounding box center [623, 169] width 13 height 13
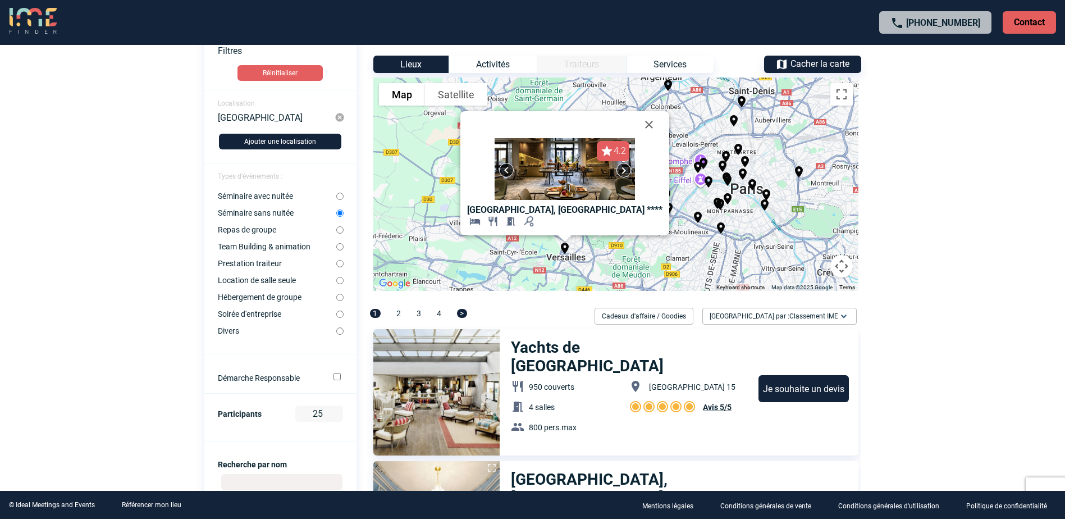
click at [618, 175] on img at bounding box center [623, 169] width 13 height 13
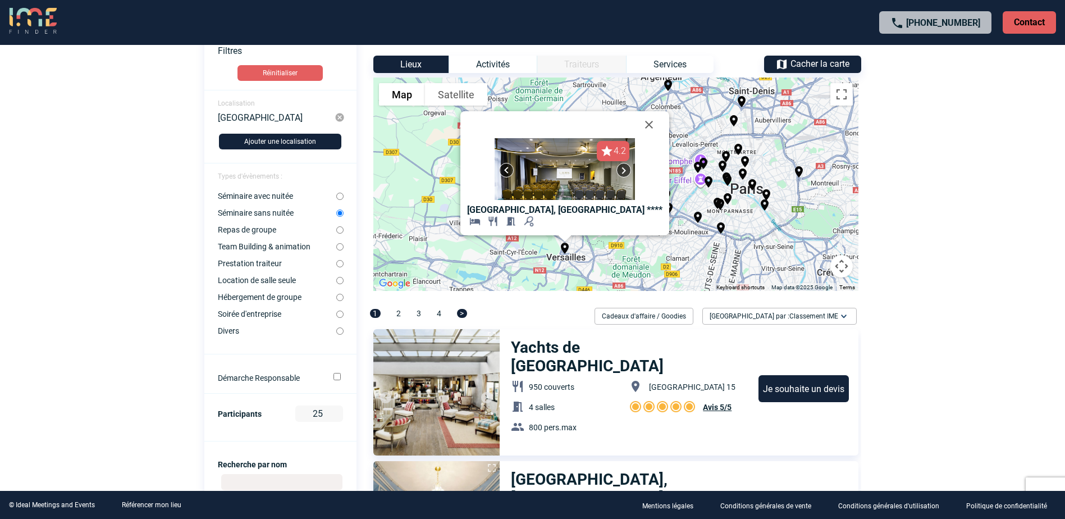
click at [618, 175] on img at bounding box center [623, 169] width 13 height 13
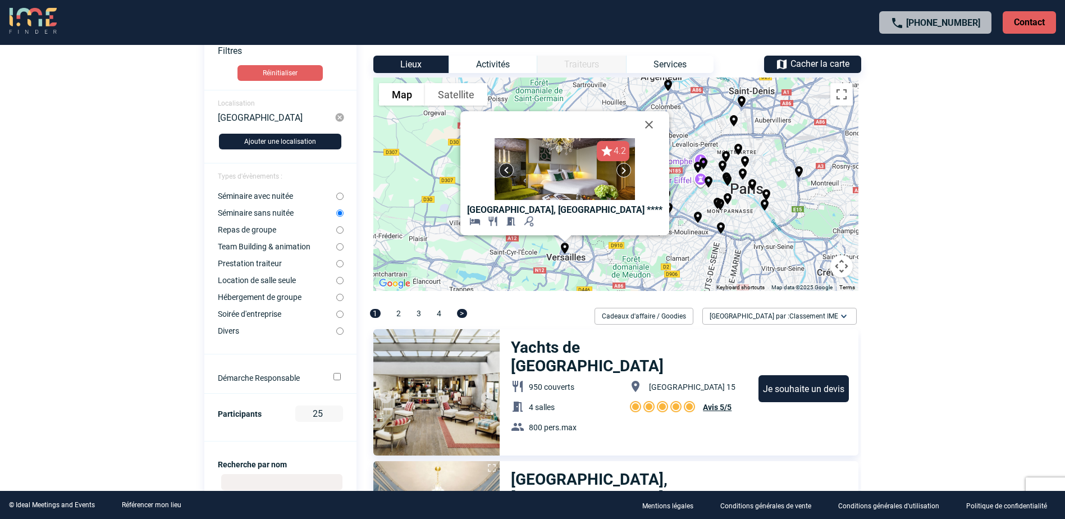
click at [618, 175] on img at bounding box center [623, 169] width 13 height 13
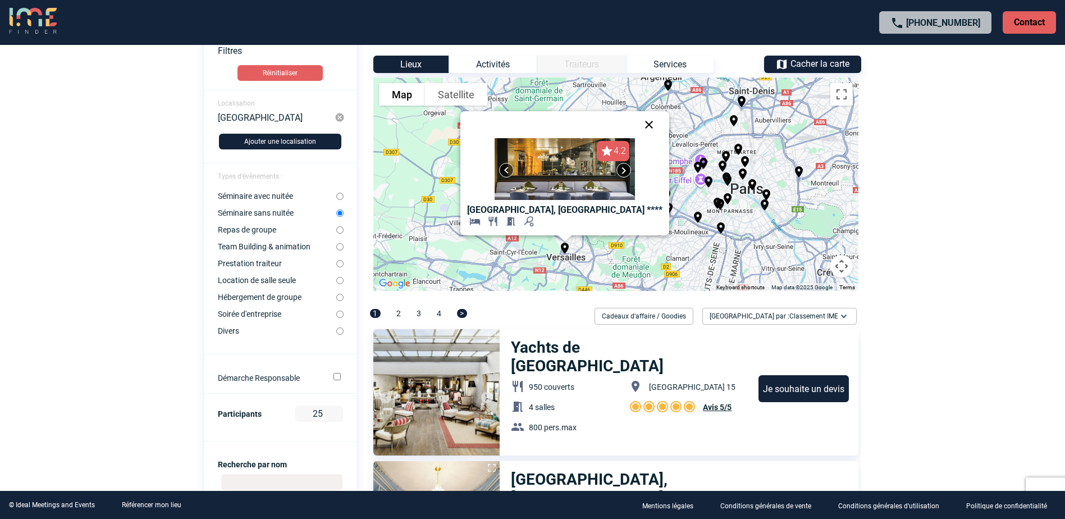
click at [641, 123] on button "Close" at bounding box center [649, 124] width 27 height 27
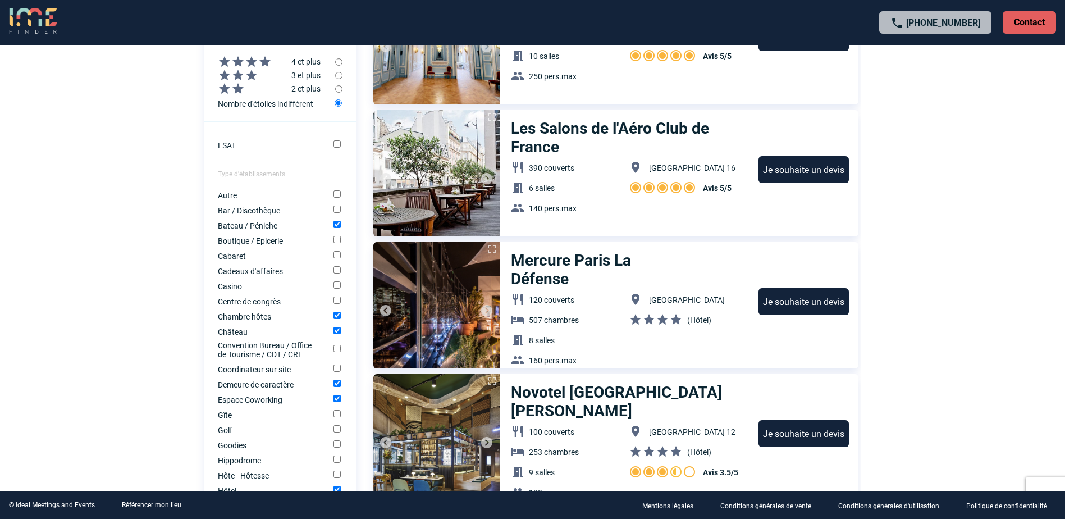
scroll to position [674, 0]
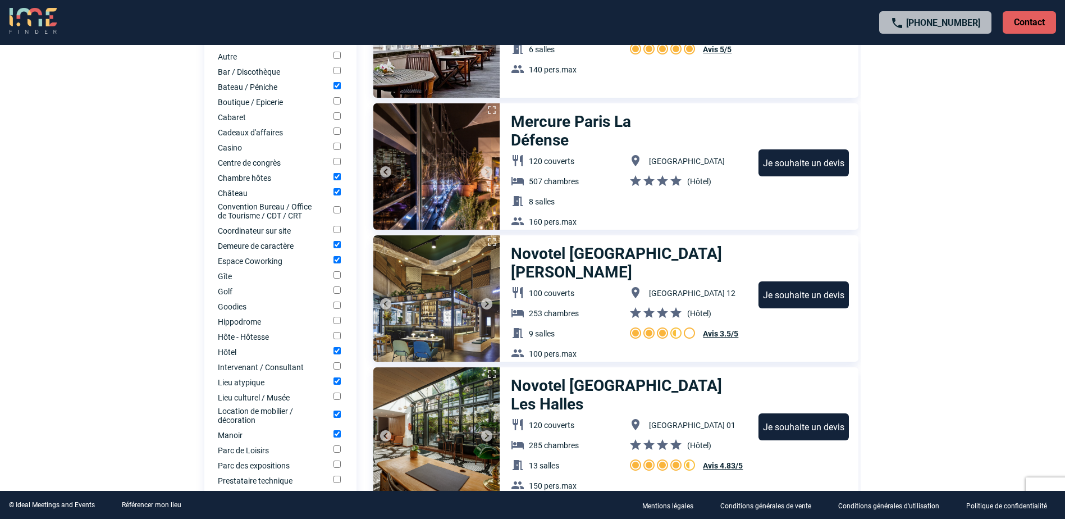
click at [334, 351] on input "Hôtel" at bounding box center [337, 350] width 7 height 7
checkbox input "false"
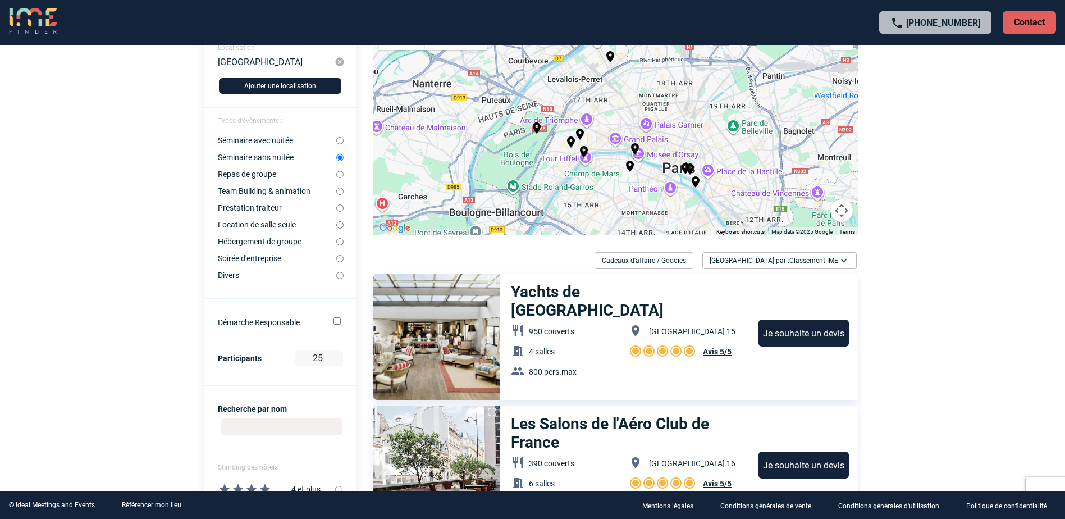
scroll to position [56, 0]
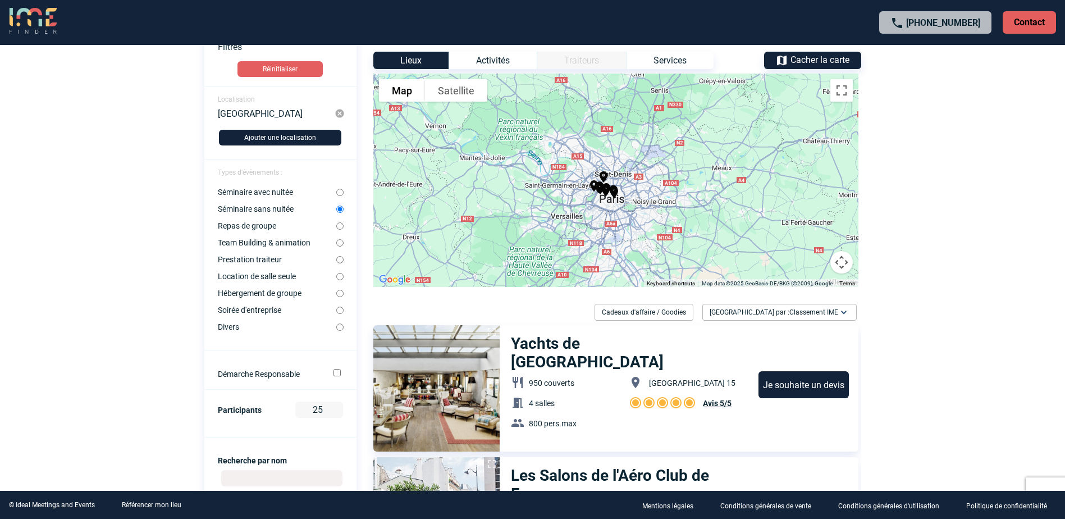
drag, startPoint x: 505, startPoint y: 236, endPoint x: 523, endPoint y: 217, distance: 26.2
click at [523, 217] on div "To activate drag with keyboard, press Alt + Enter. Once in keyboard drag state,…" at bounding box center [615, 180] width 485 height 213
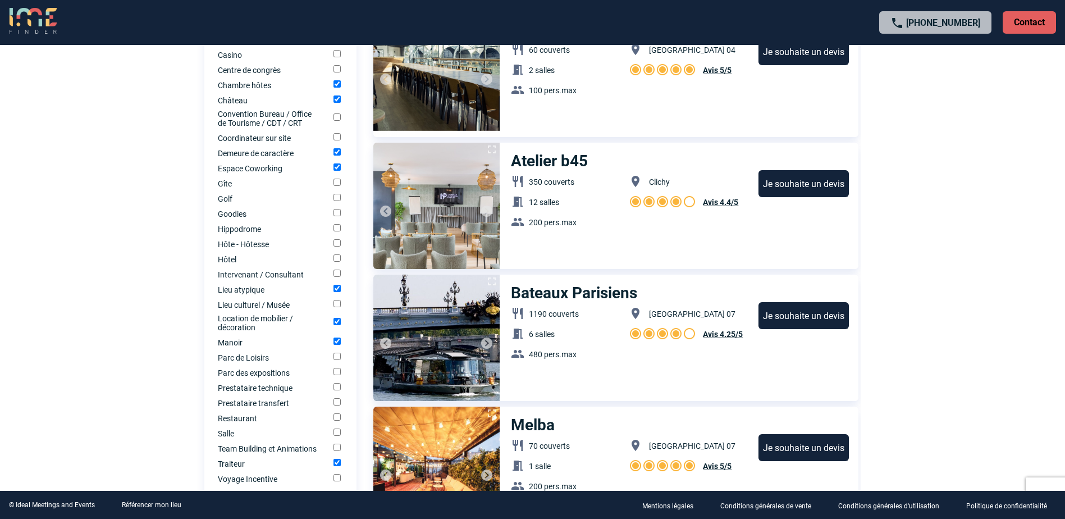
scroll to position [786, 0]
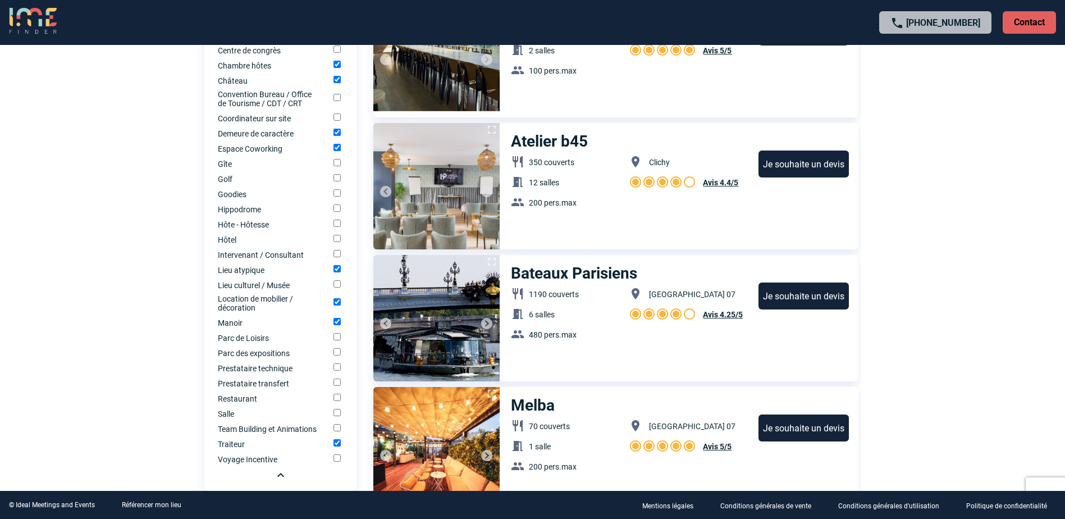
click at [339, 285] on input "Lieu culturel / Musée" at bounding box center [337, 283] width 7 height 7
checkbox input "true"
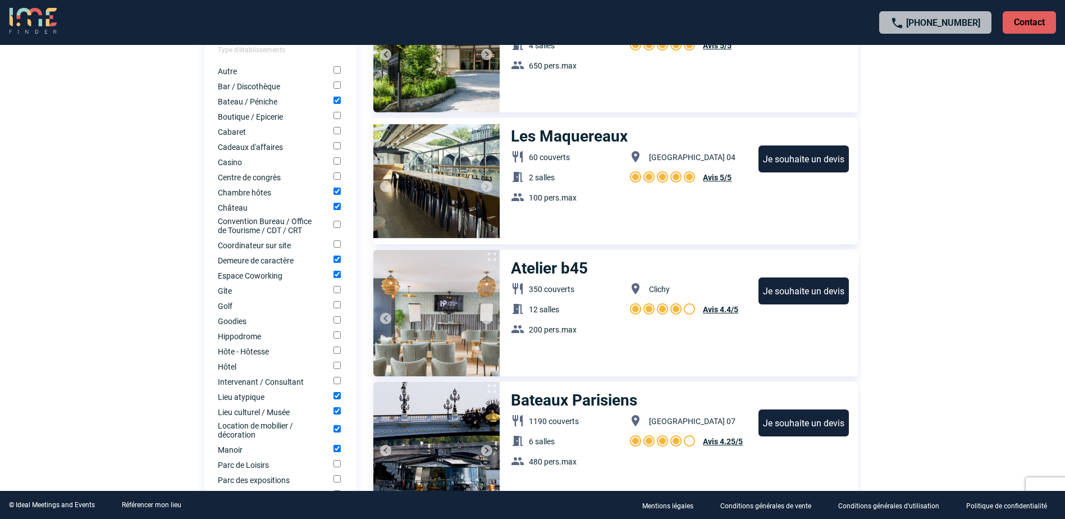
scroll to position [674, 0]
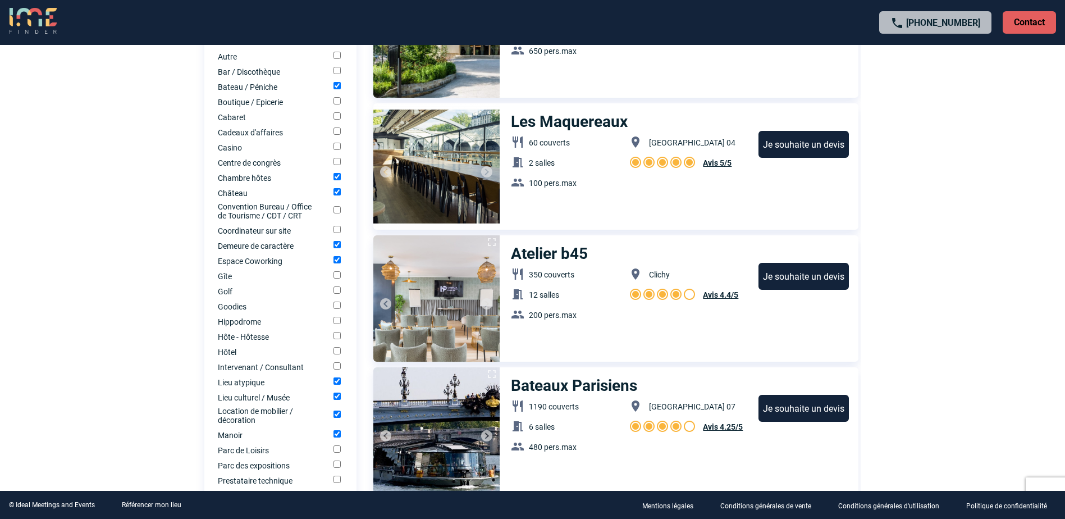
click at [341, 354] on input "Hôtel" at bounding box center [337, 350] width 7 height 7
checkbox input "true"
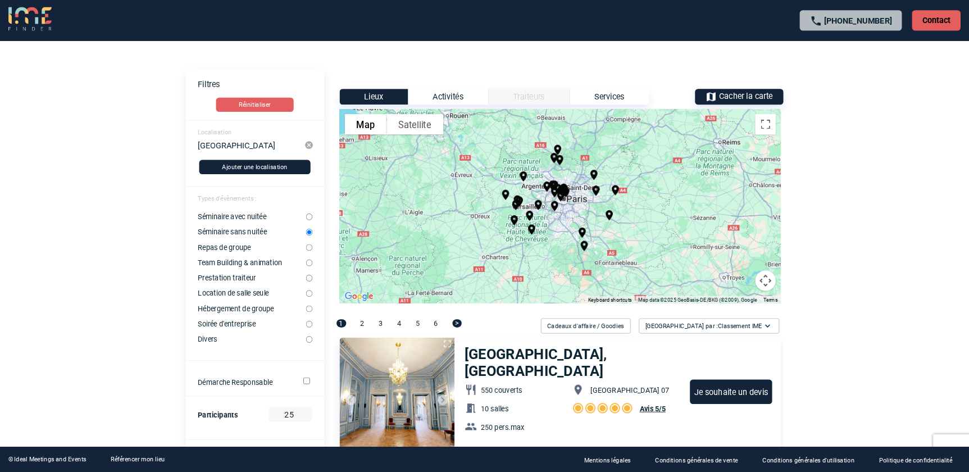
scroll to position [0, 0]
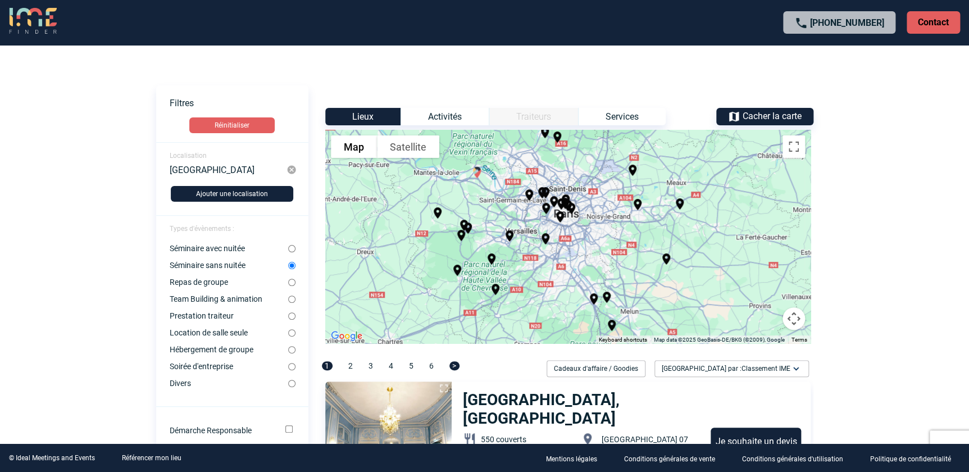
click at [474, 172] on img "Châteauform' Château de Romainville" at bounding box center [476, 172] width 13 height 13
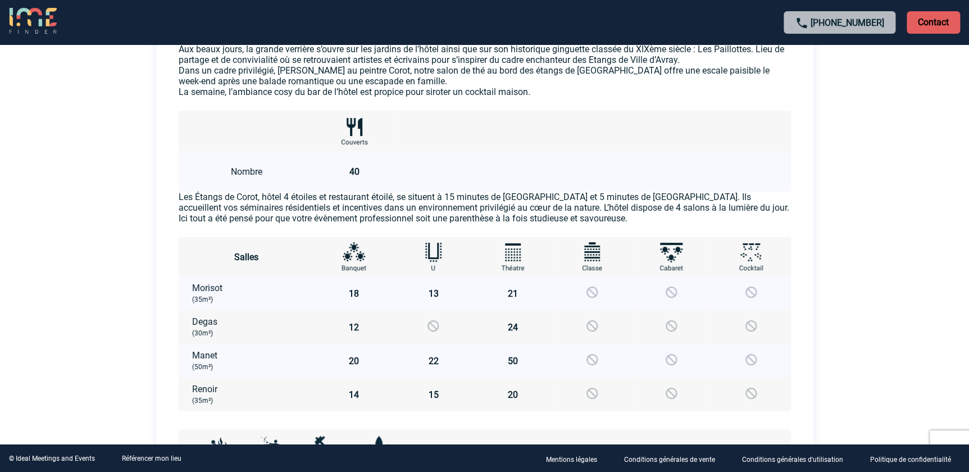
scroll to position [970, 0]
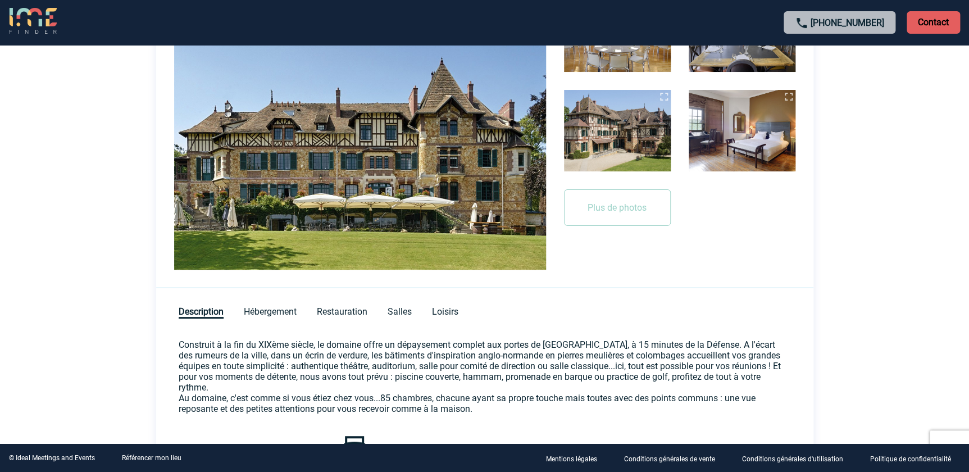
scroll to position [327, 0]
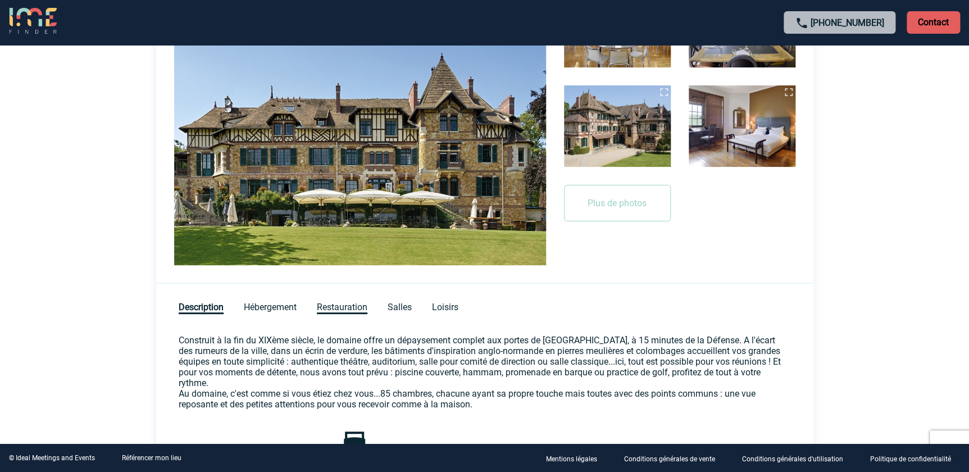
drag, startPoint x: 374, startPoint y: 305, endPoint x: 365, endPoint y: 305, distance: 9.0
click at [369, 305] on div "Description Hébergement Restauration Salles Loisirs" at bounding box center [484, 300] width 657 height 33
click at [365, 304] on span "Restauration" at bounding box center [342, 308] width 51 height 12
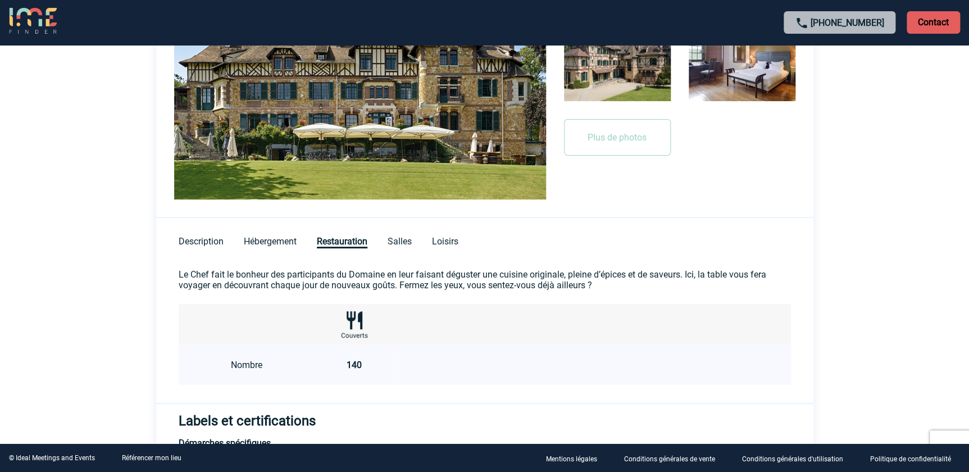
scroll to position [381, 0]
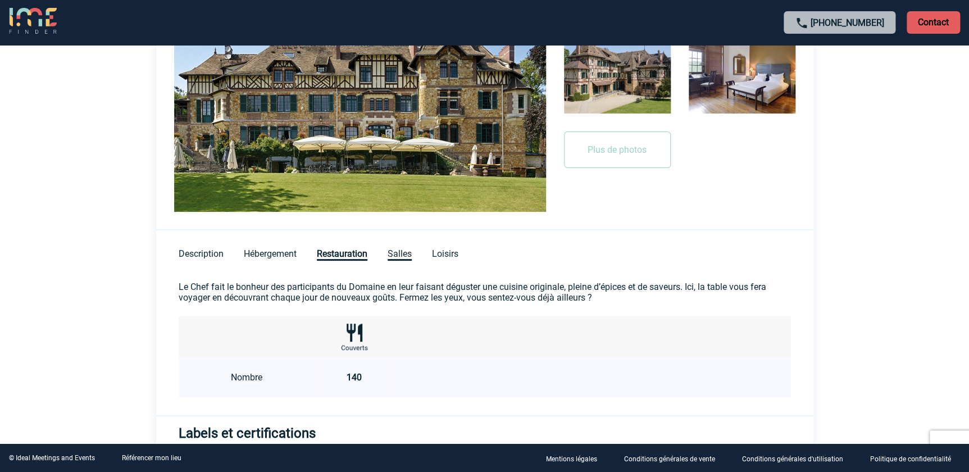
click at [396, 248] on span "Salles" at bounding box center [399, 254] width 24 height 12
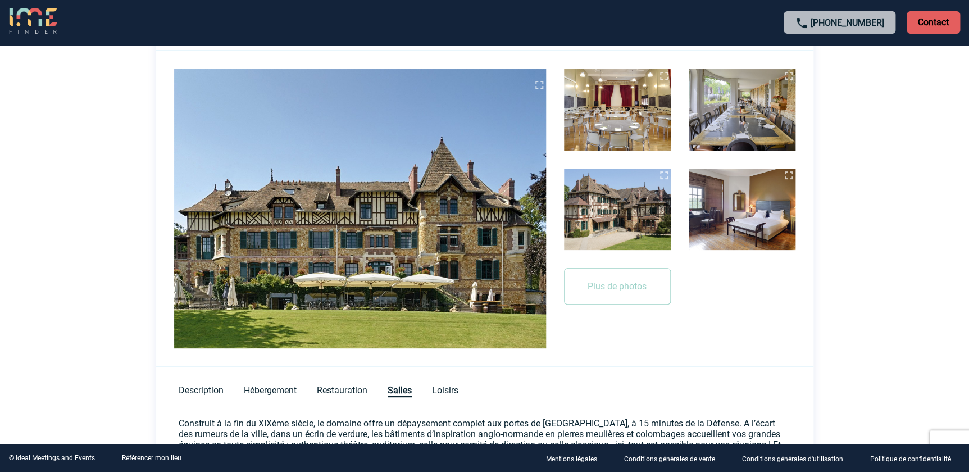
scroll to position [227, 0]
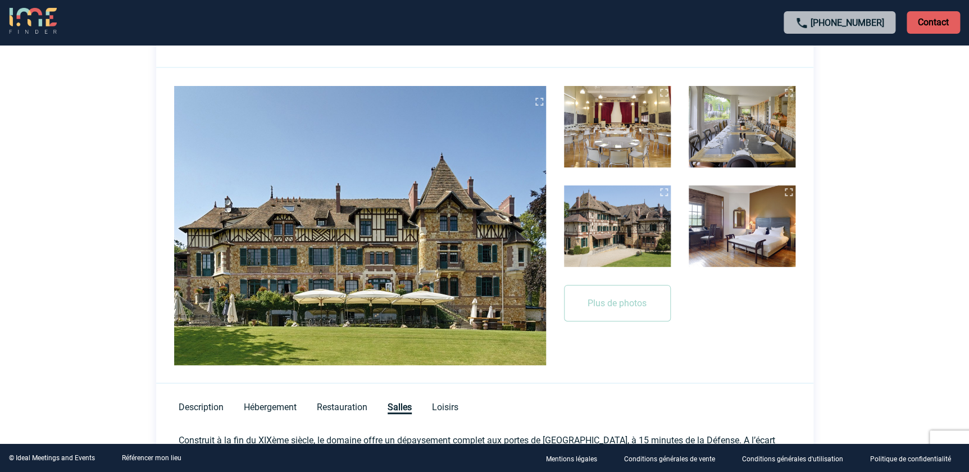
click at [606, 106] on img at bounding box center [617, 126] width 107 height 81
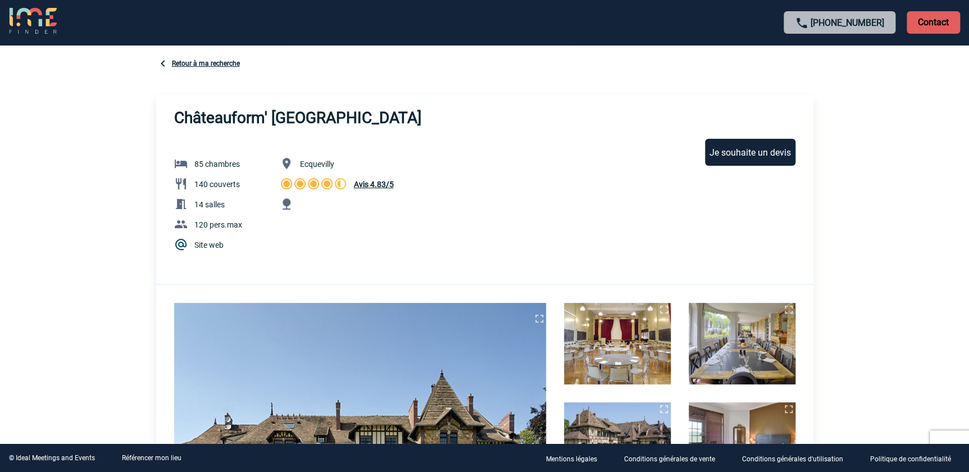
scroll to position [0, 0]
